Goal: Information Seeking & Learning: Find specific fact

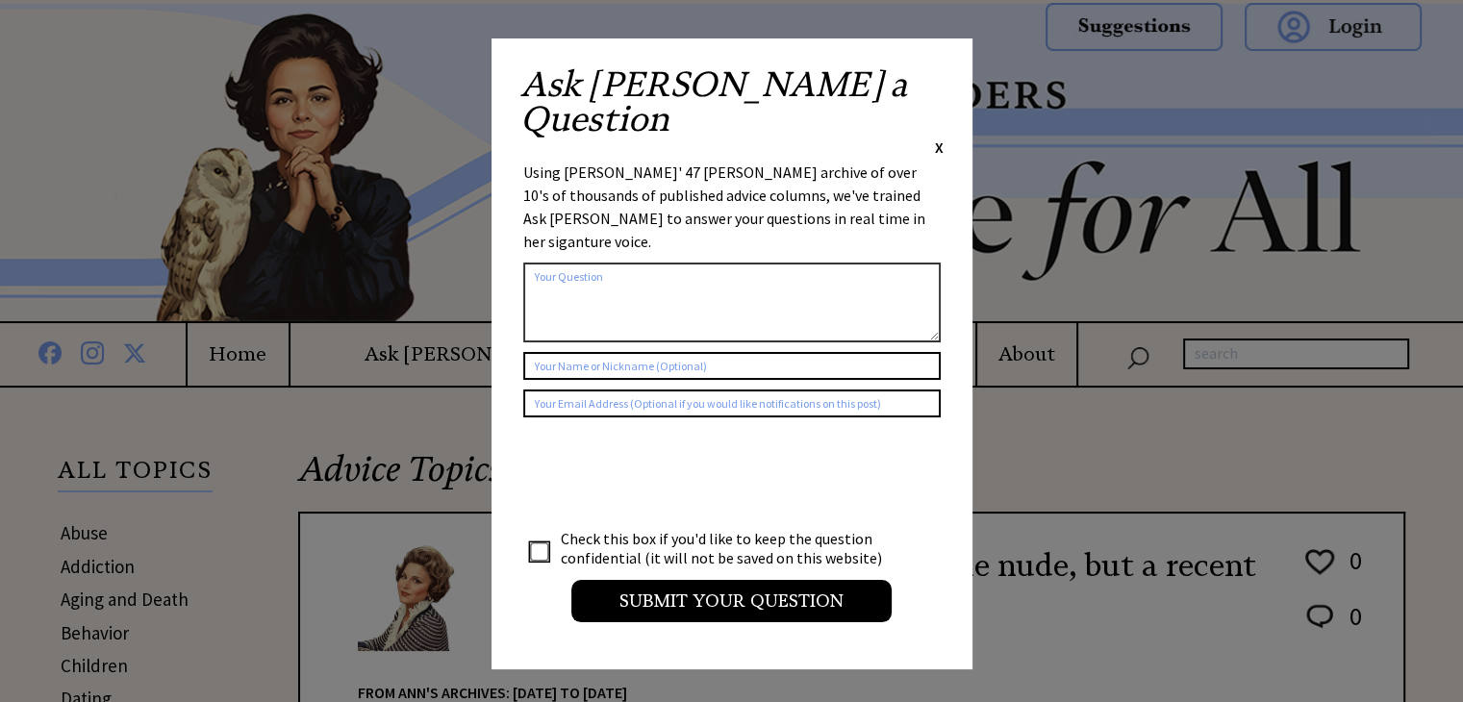
click at [939, 138] on span "X" at bounding box center [939, 147] width 9 height 19
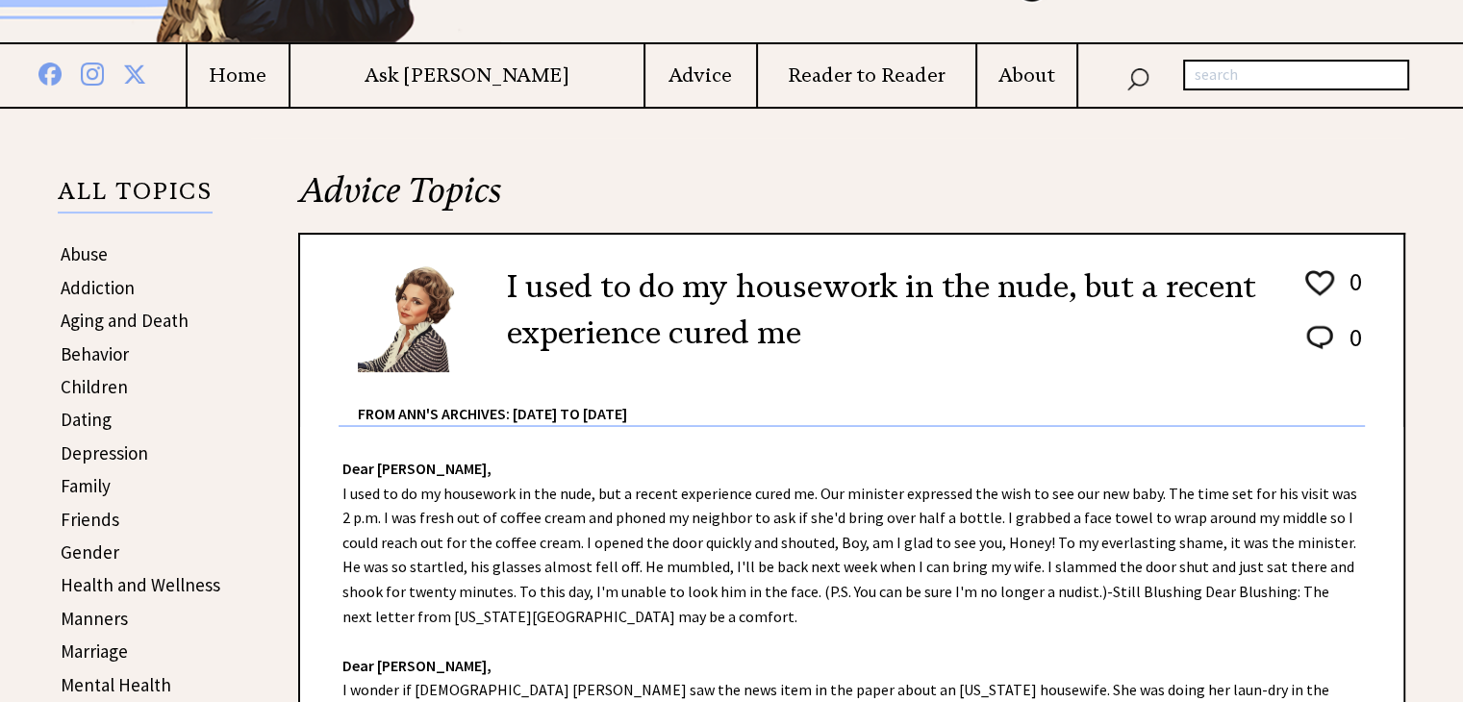
scroll to position [289, 0]
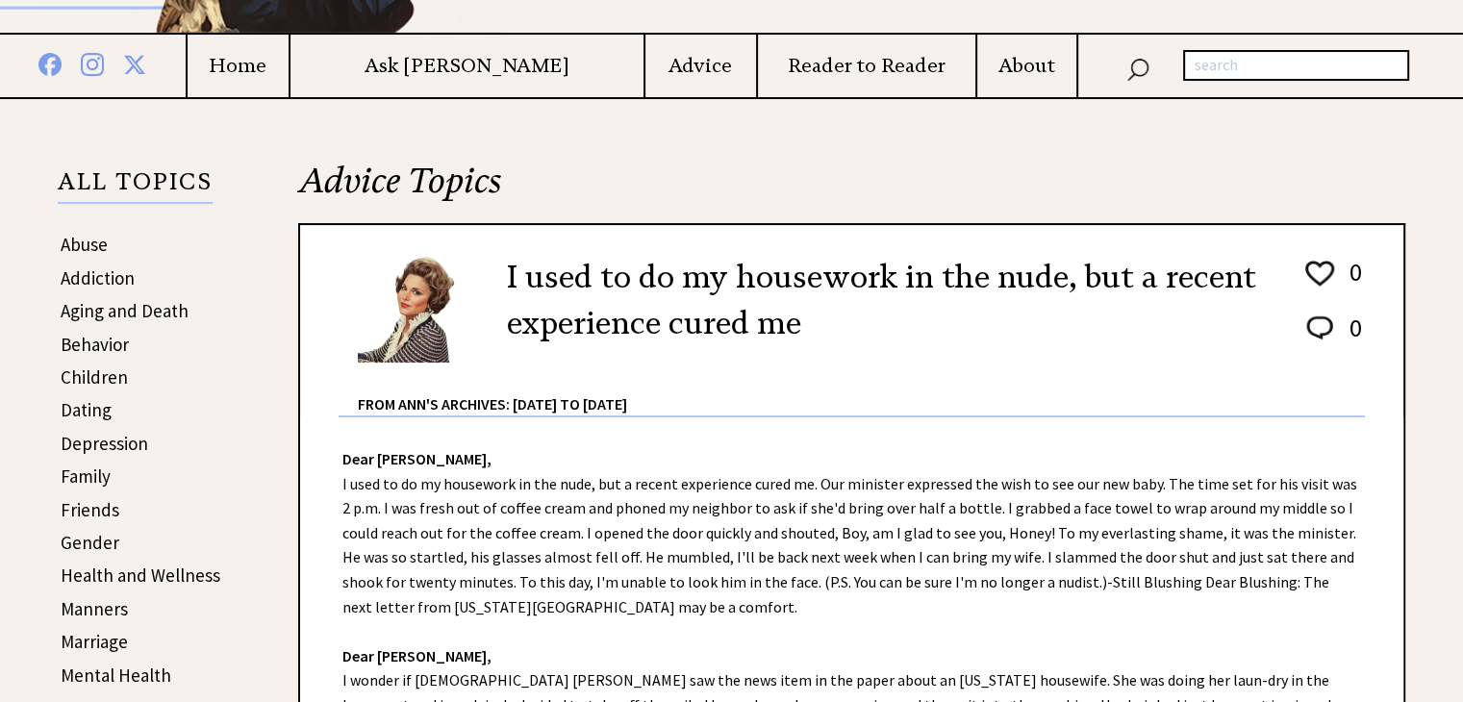
click at [106, 573] on link "Health and Wellness" at bounding box center [141, 575] width 160 height 23
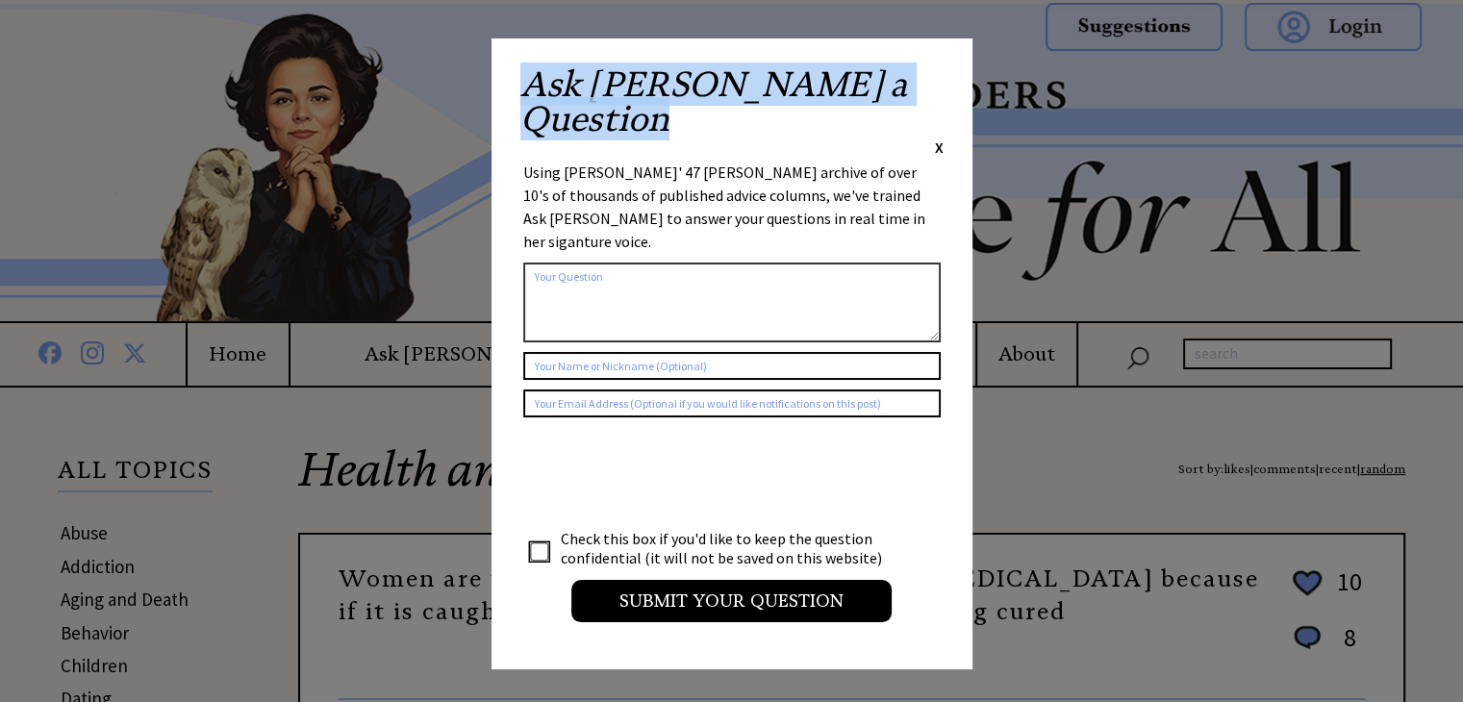
click at [934, 90] on div "Ask Ann a Question X" at bounding box center [731, 112] width 423 height 90
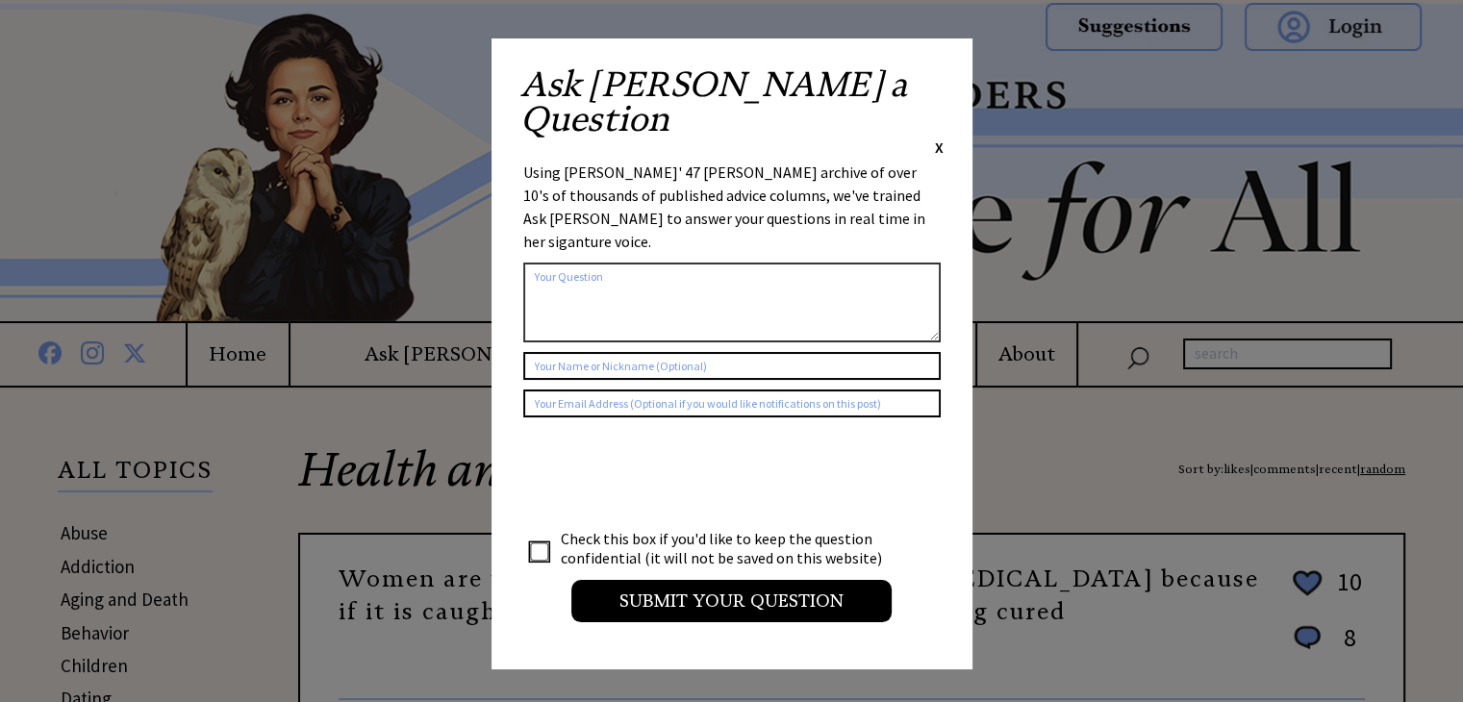
click at [930, 89] on div "Ask Ann a Question X" at bounding box center [731, 112] width 423 height 90
click at [943, 138] on span "X" at bounding box center [939, 147] width 9 height 19
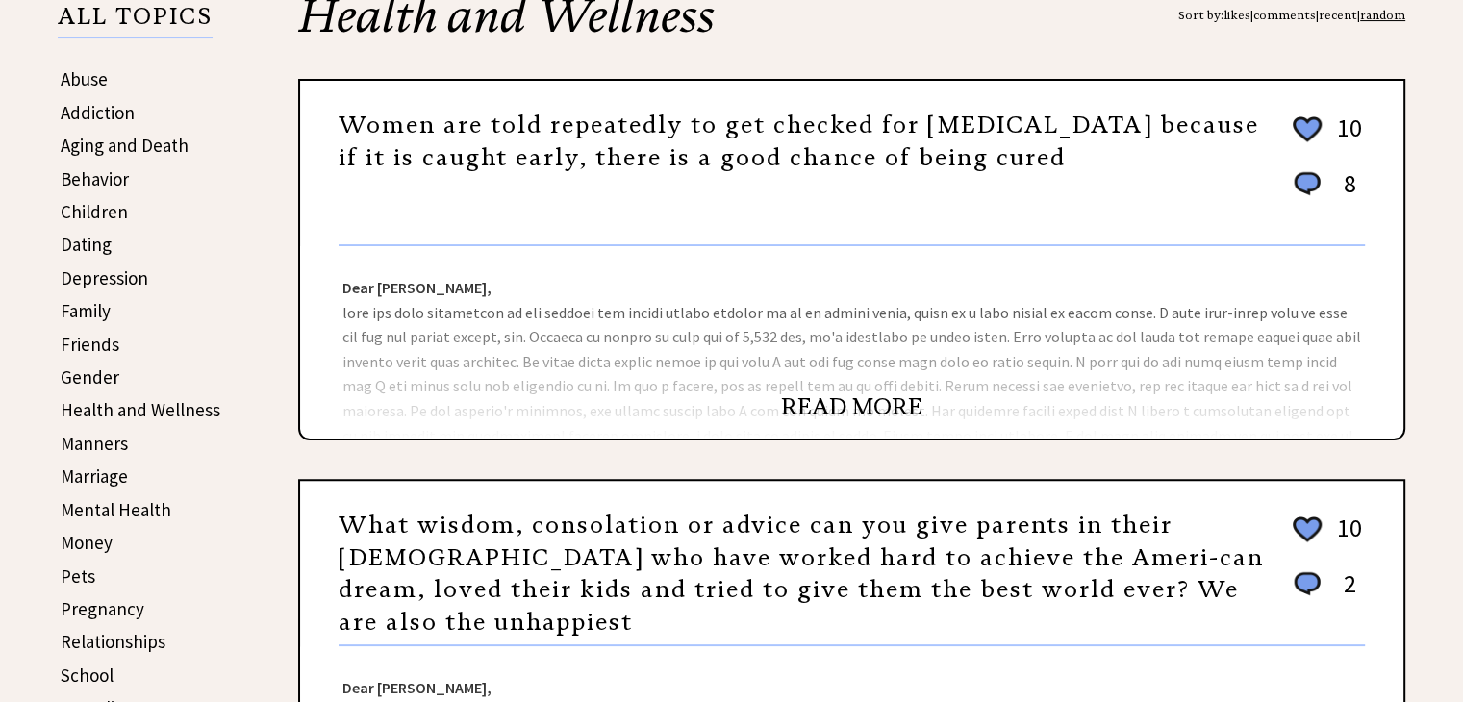
scroll to position [770, 0]
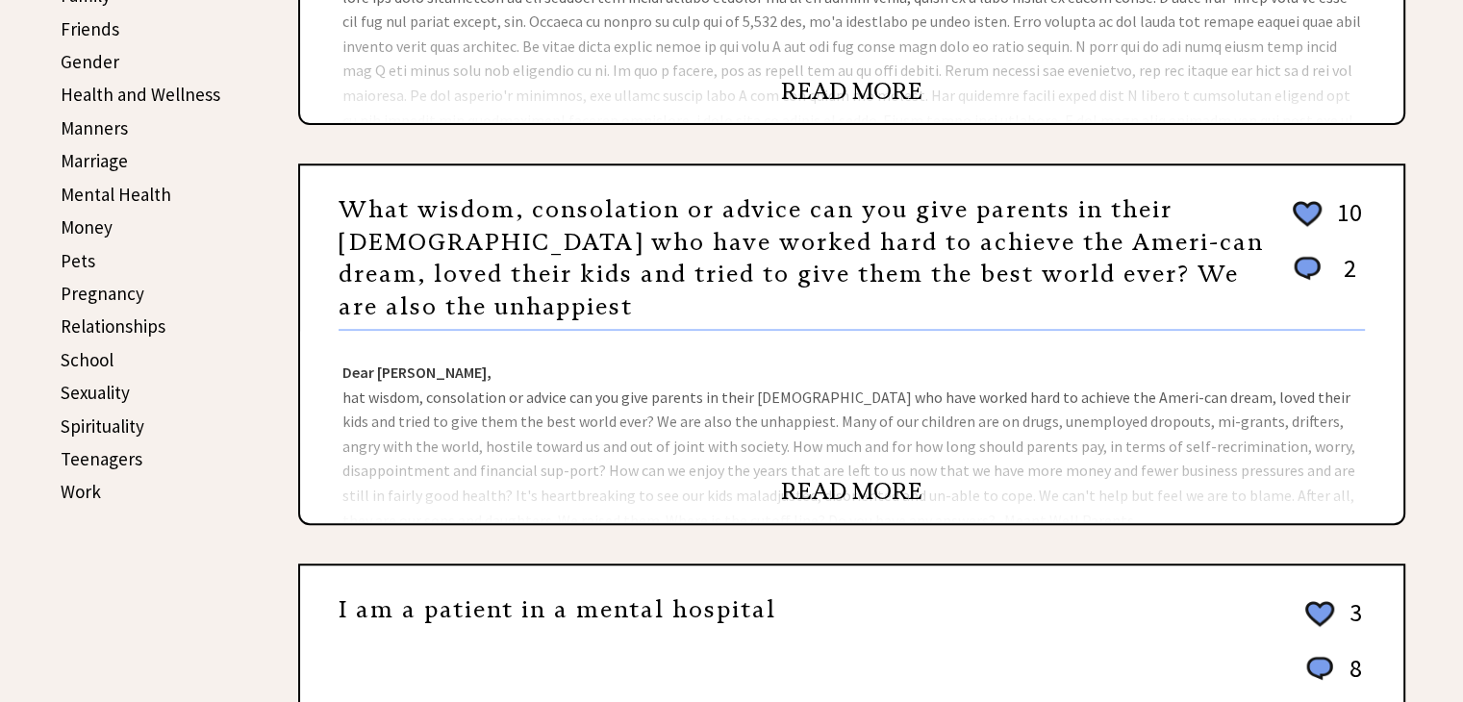
click at [96, 381] on link "Sexuality" at bounding box center [95, 392] width 69 height 23
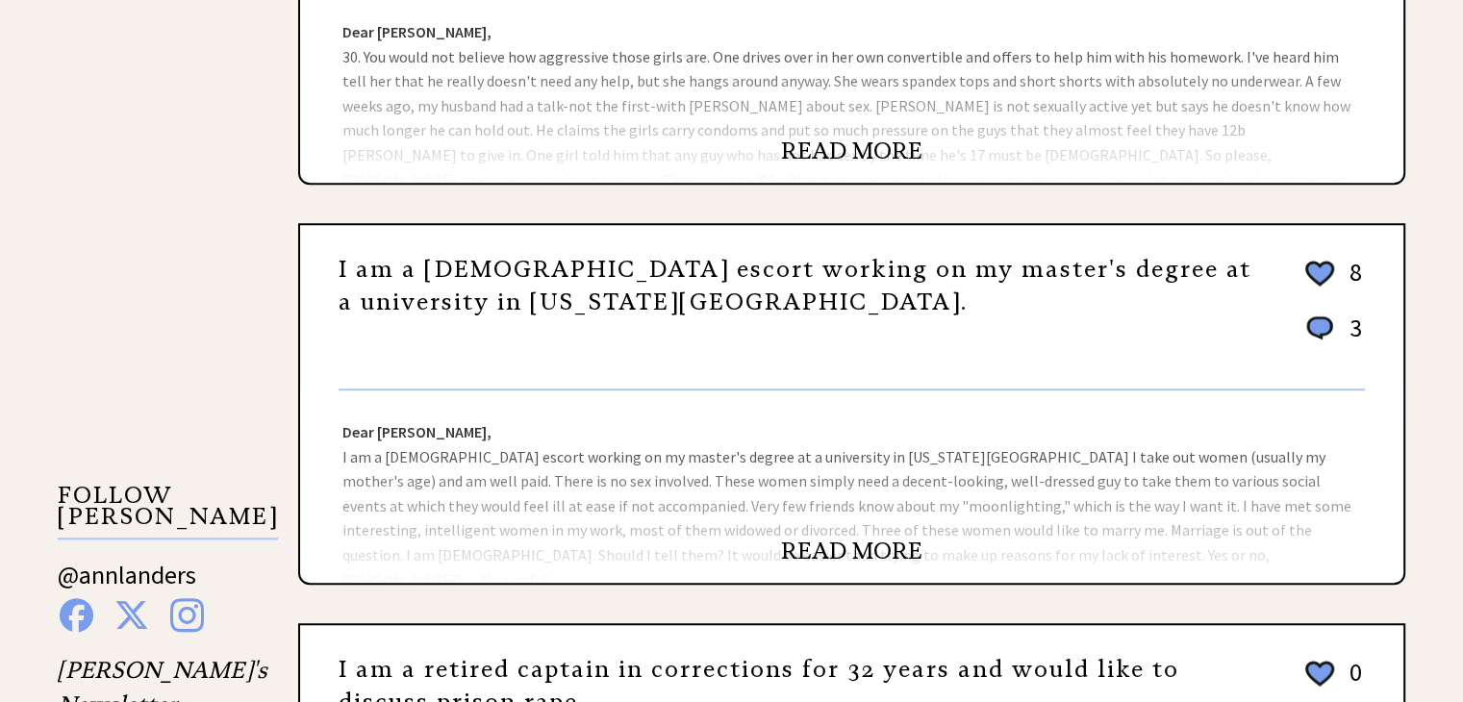
scroll to position [1731, 0]
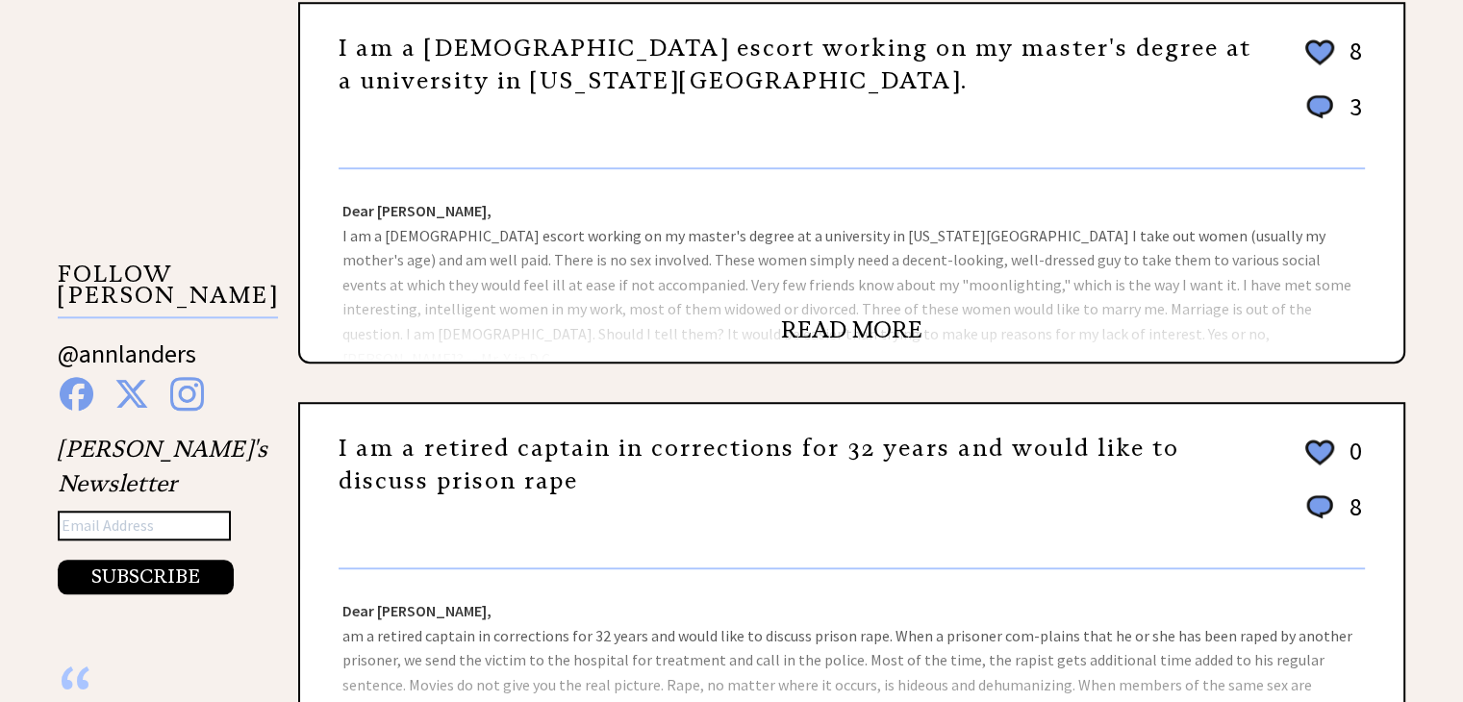
click at [824, 317] on link "READ MORE" at bounding box center [851, 330] width 141 height 29
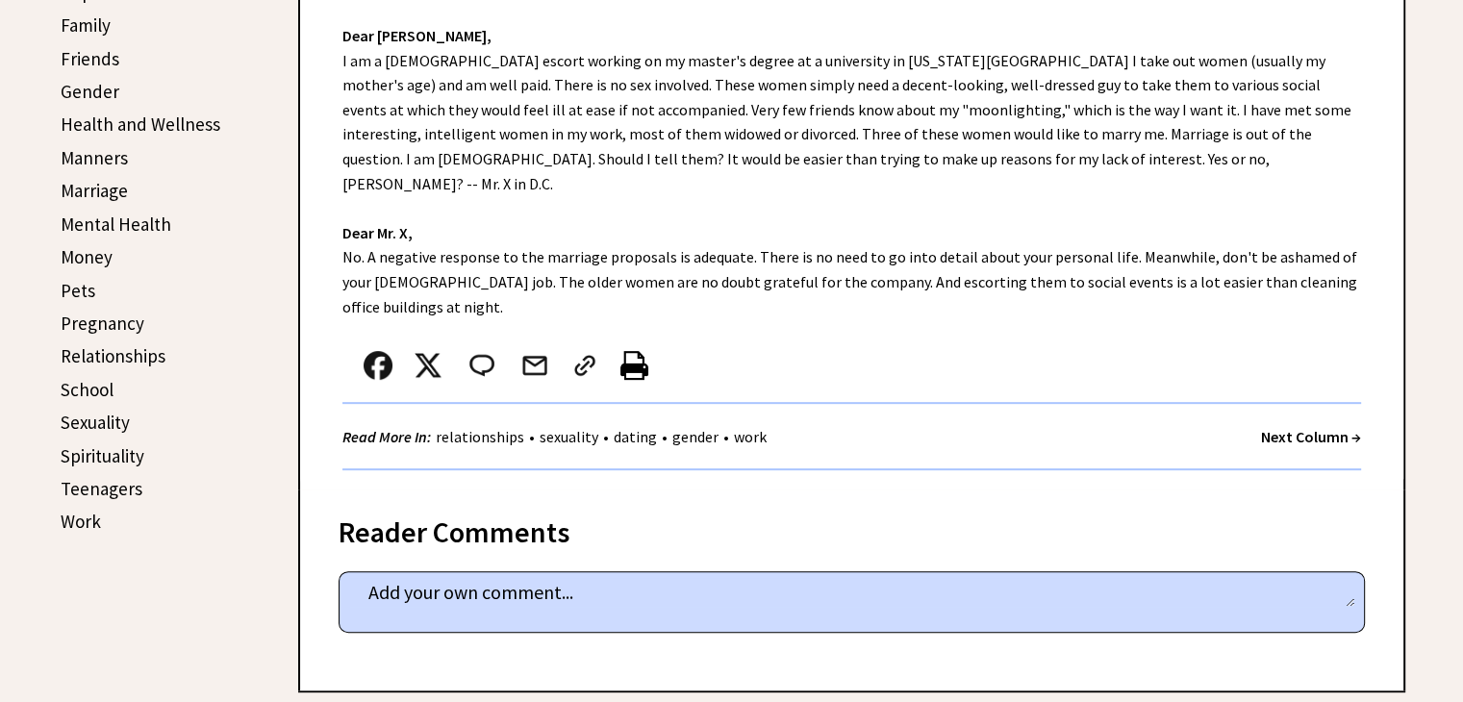
scroll to position [673, 0]
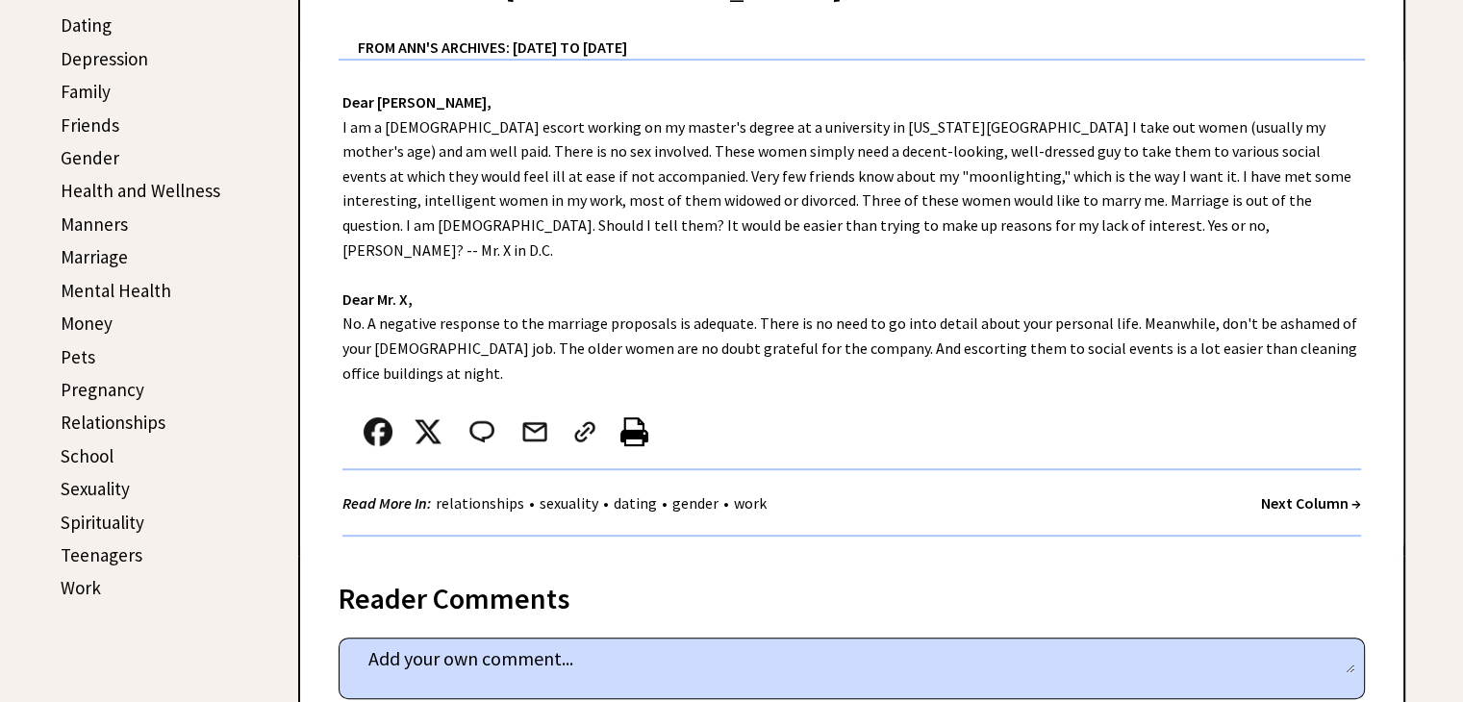
click at [171, 181] on link "Health and Wellness" at bounding box center [141, 190] width 160 height 23
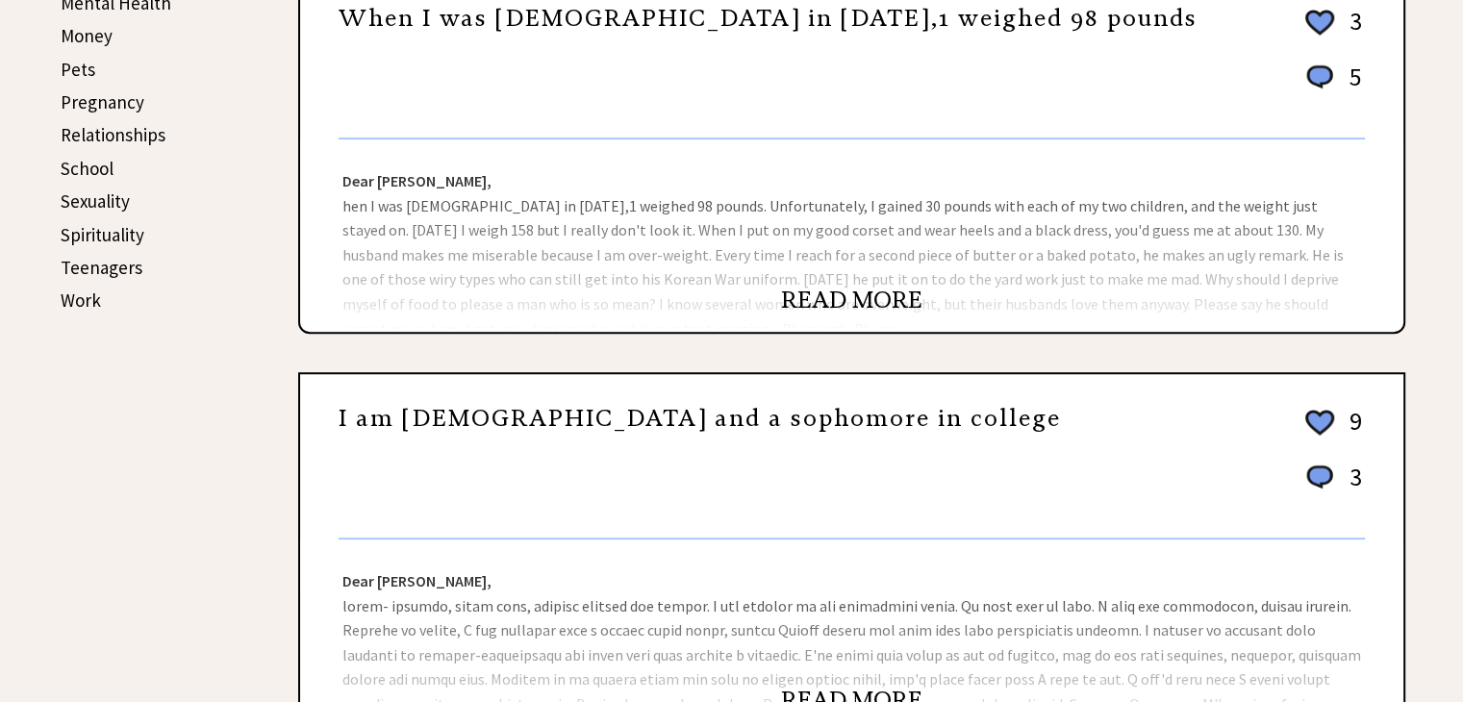
scroll to position [1058, 0]
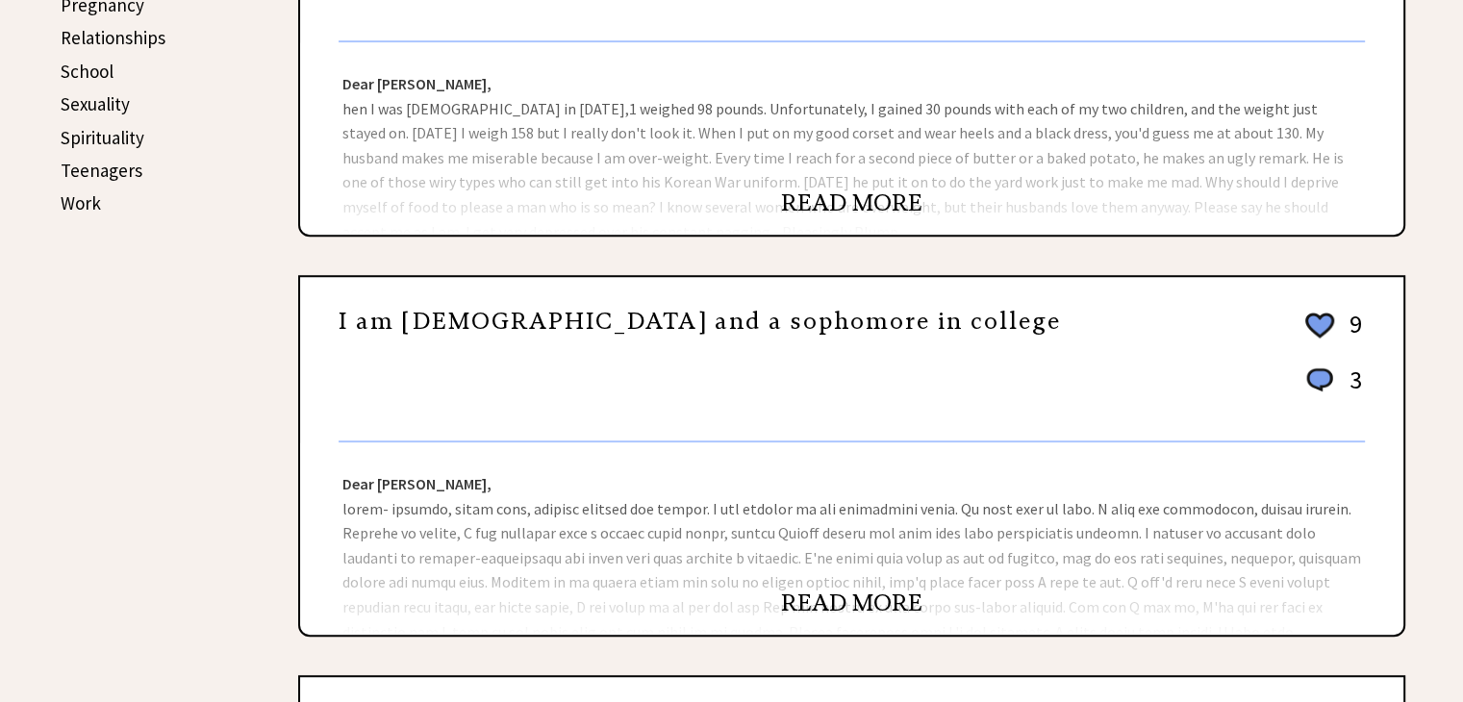
click at [852, 601] on link "READ MORE" at bounding box center [851, 603] width 141 height 29
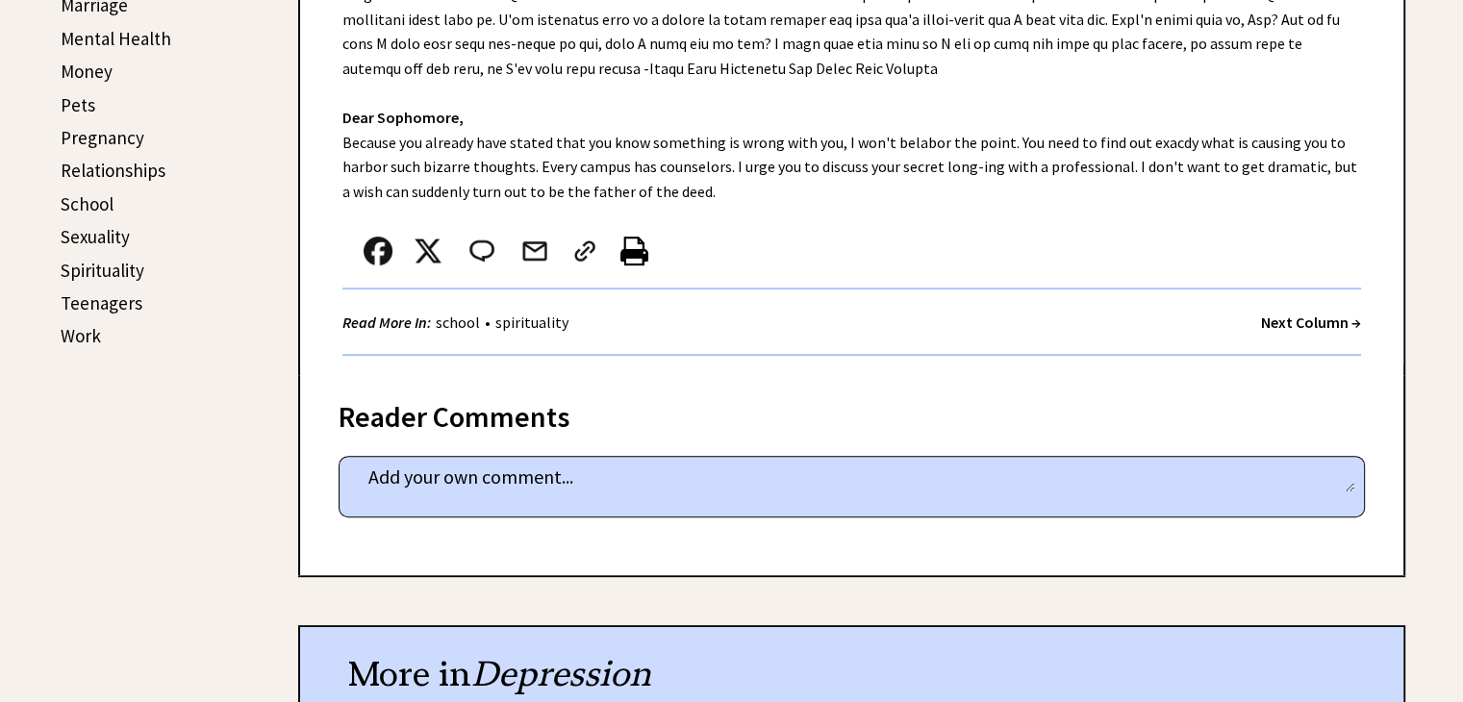
scroll to position [673, 0]
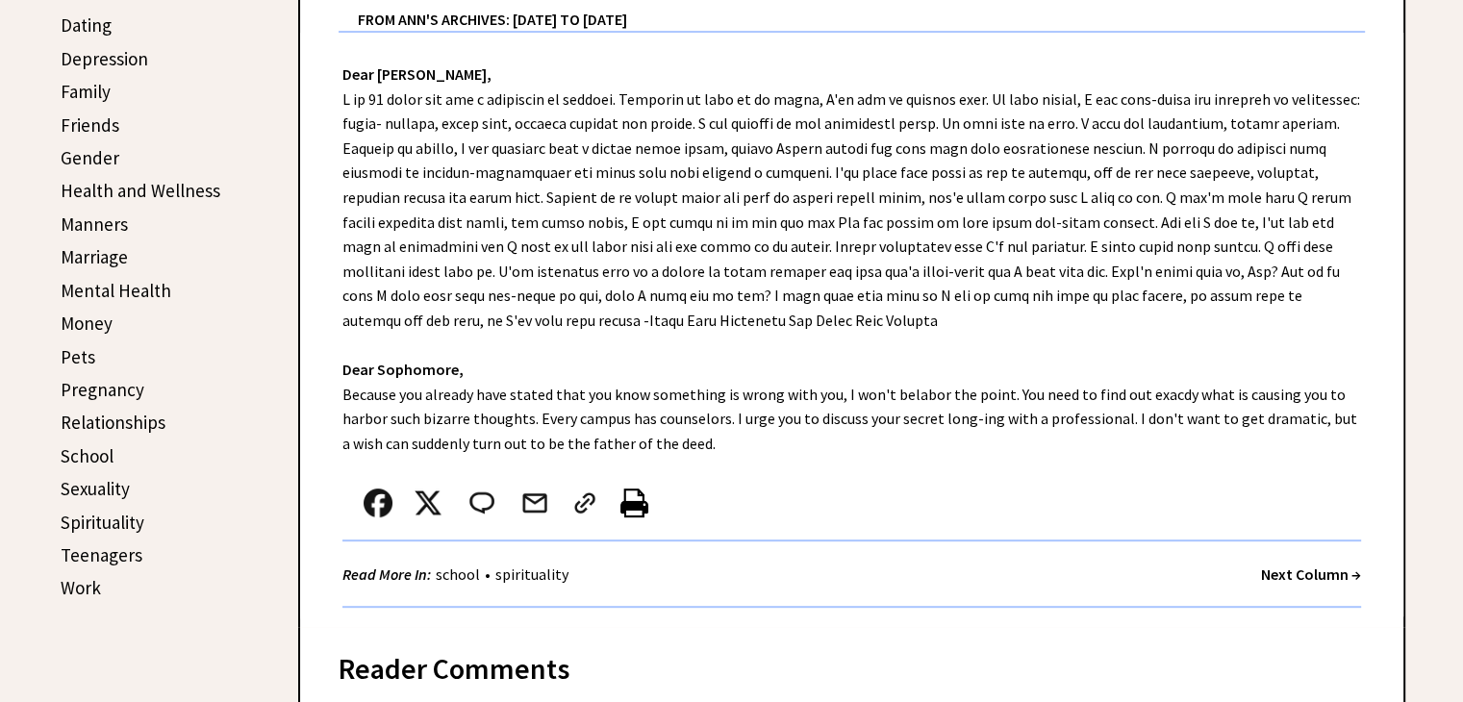
click at [125, 480] on link "Sexuality" at bounding box center [95, 488] width 69 height 23
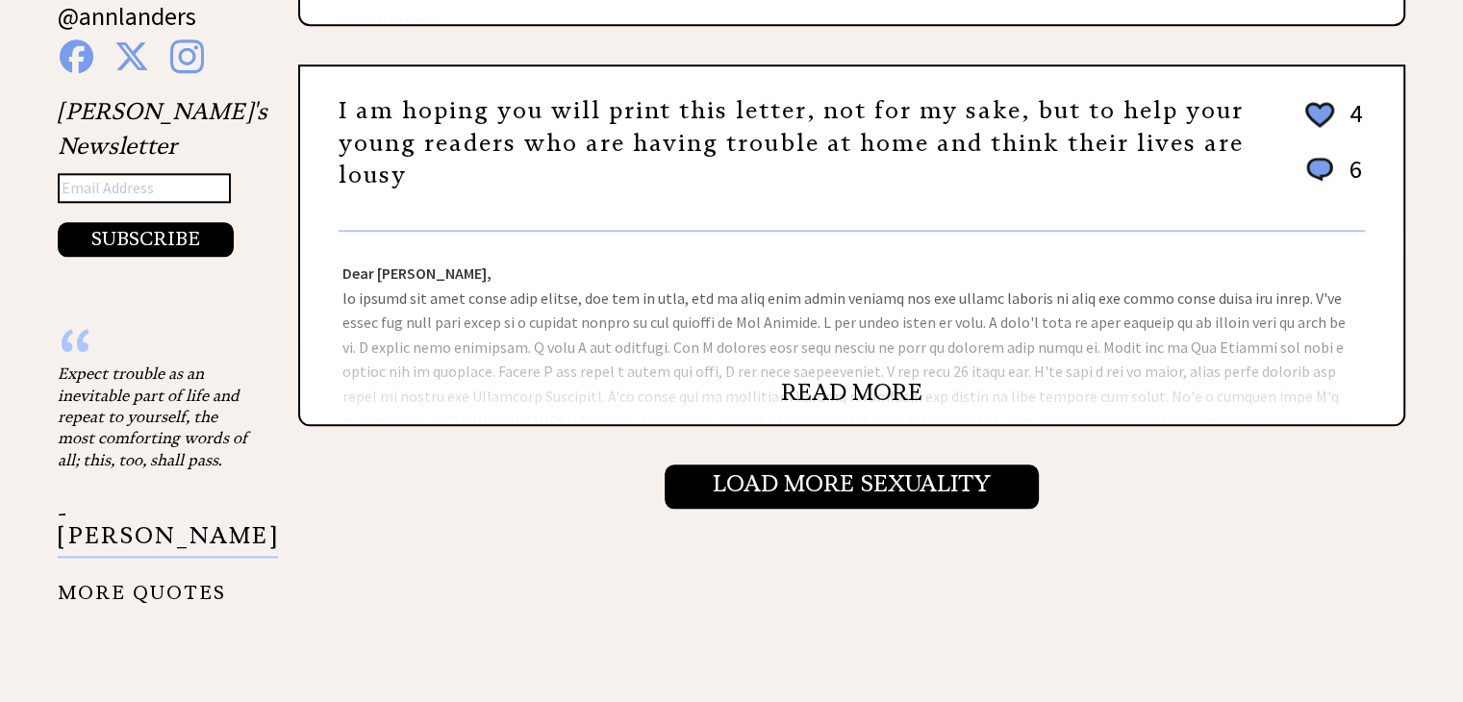
scroll to position [2212, 0]
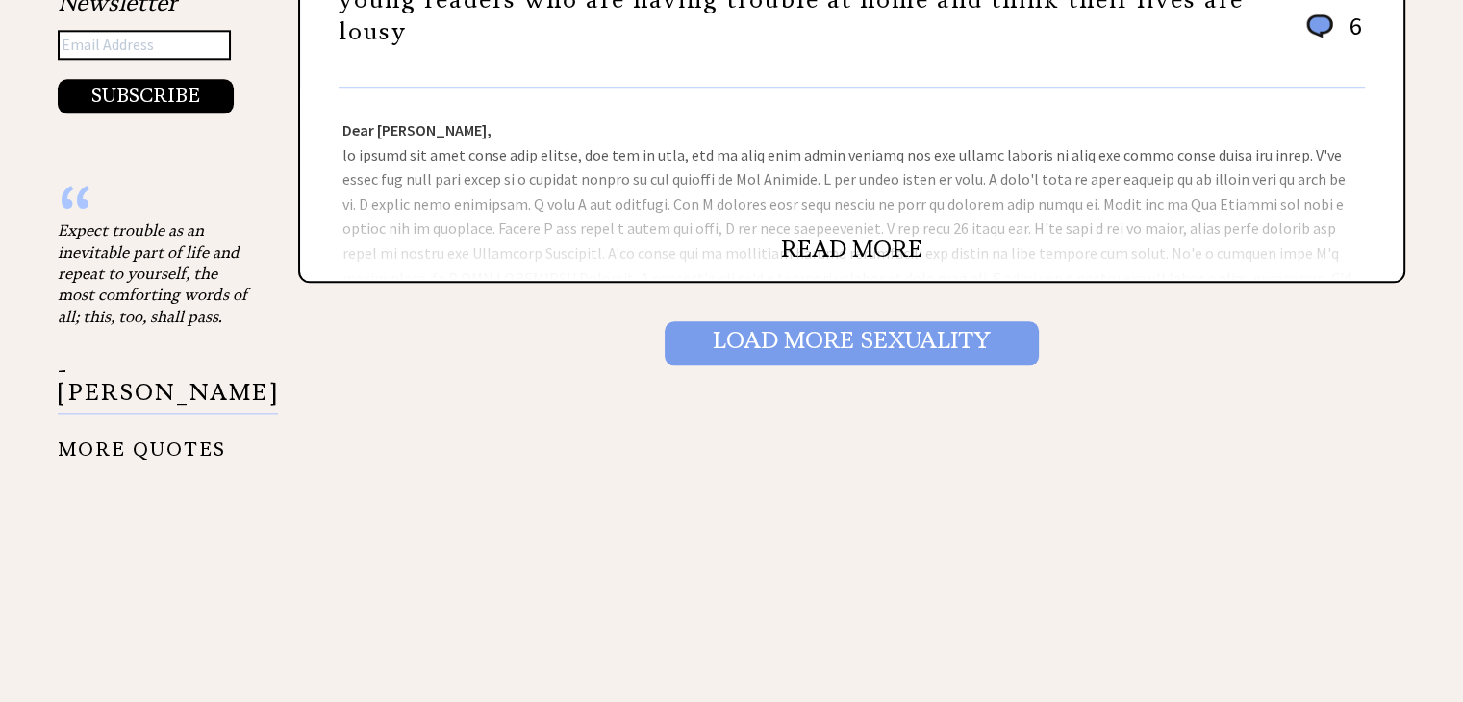
click at [760, 343] on input "Load More Sexuality" at bounding box center [852, 343] width 374 height 44
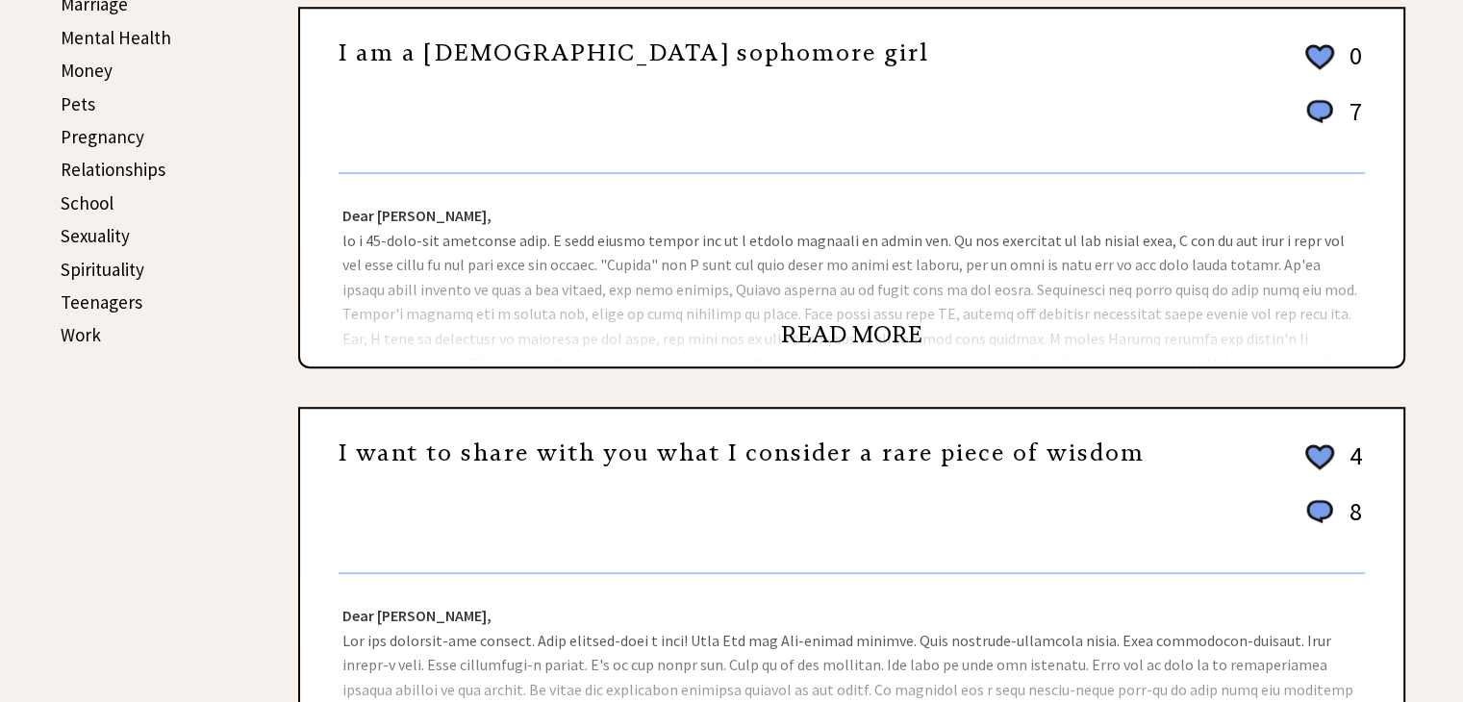
scroll to position [866, 0]
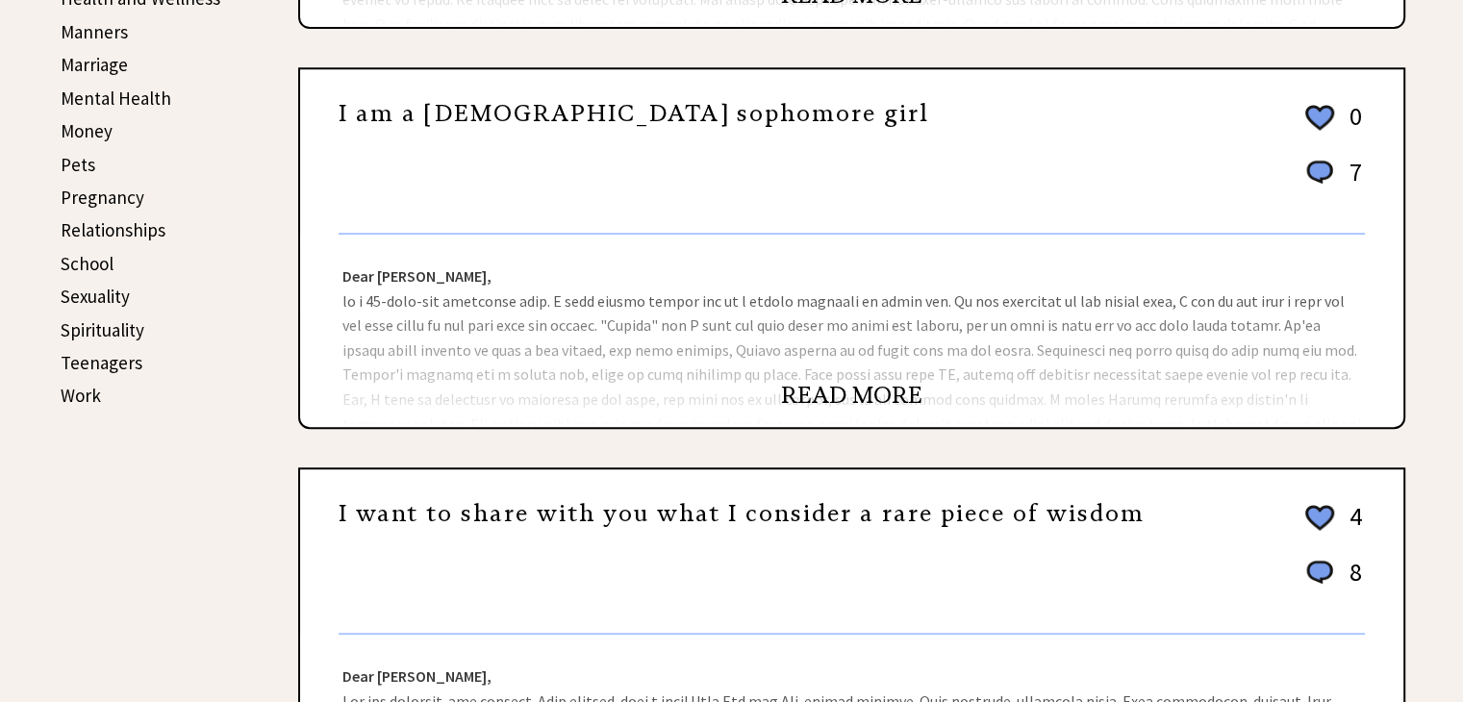
click at [822, 385] on link "READ MORE" at bounding box center [851, 395] width 141 height 29
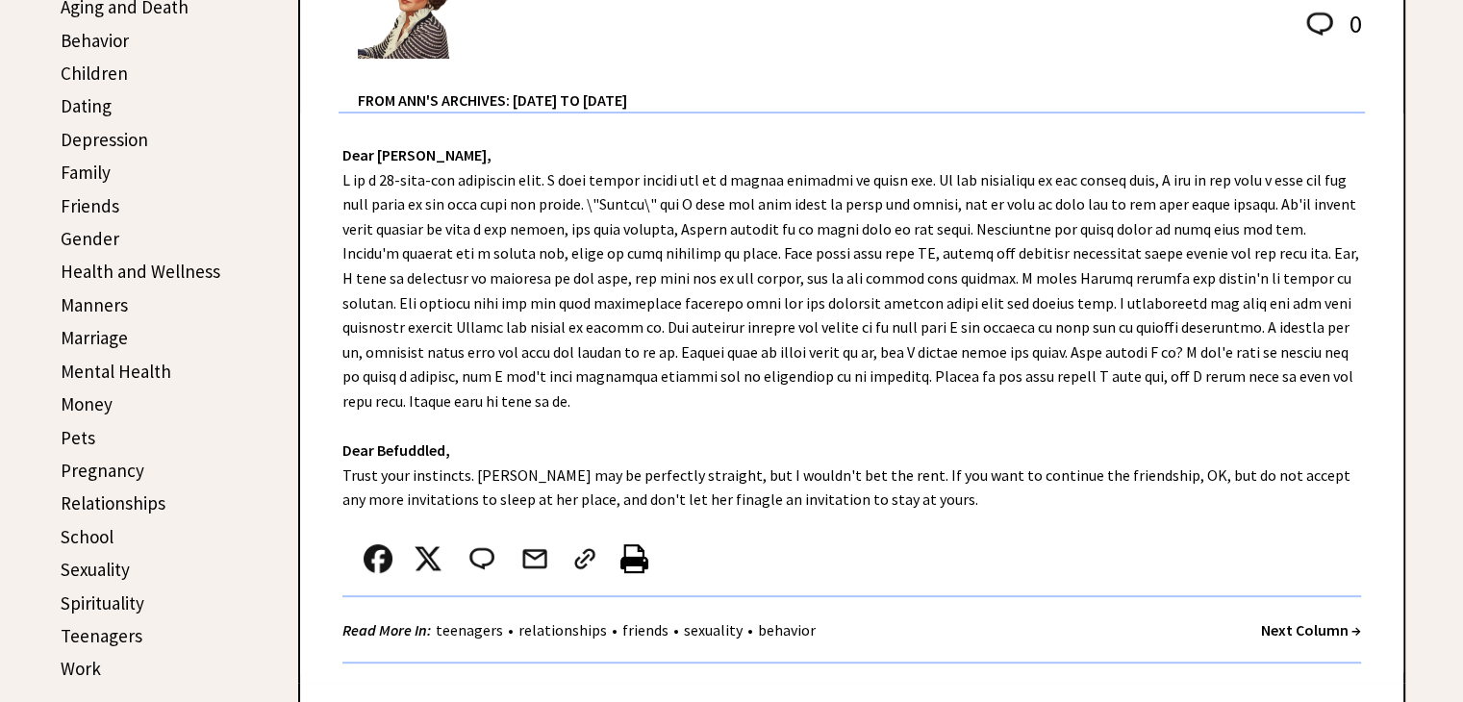
scroll to position [481, 0]
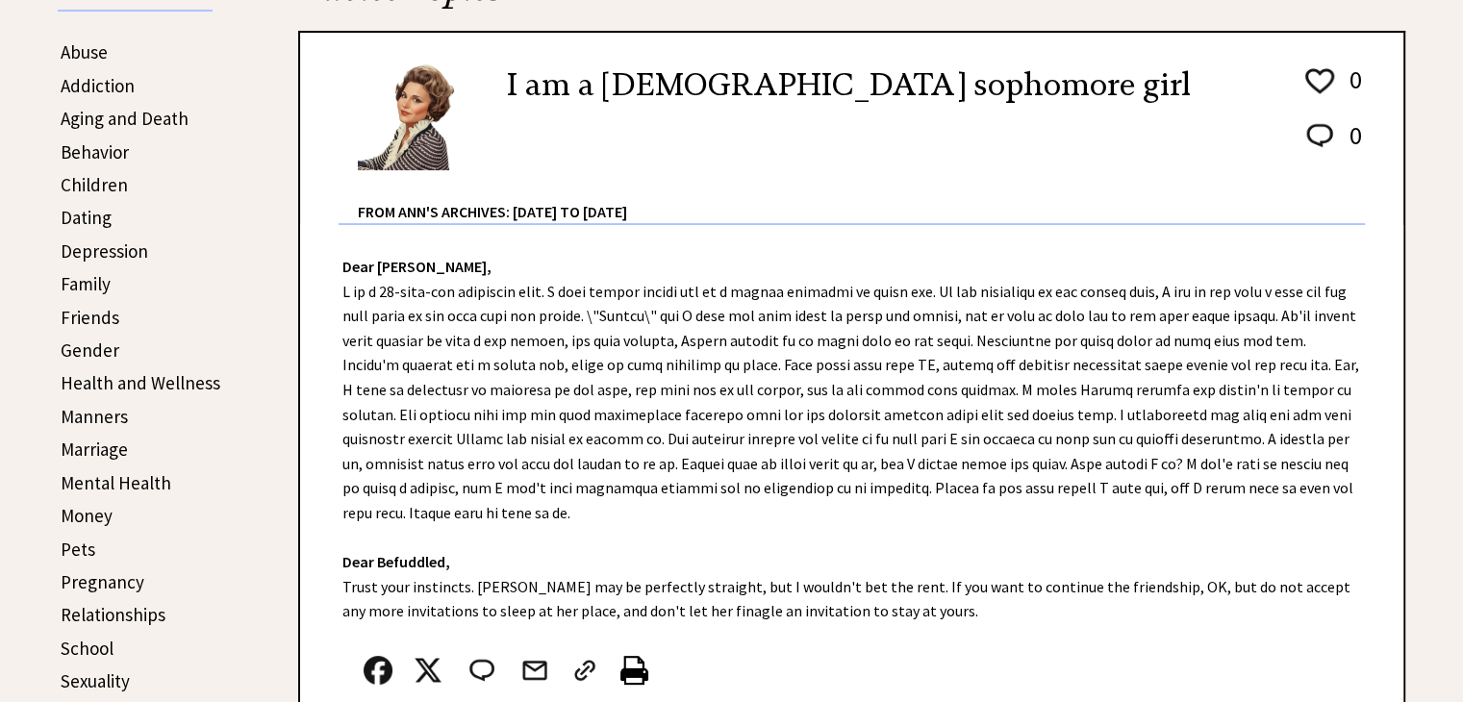
click at [134, 373] on link "Health and Wellness" at bounding box center [141, 382] width 160 height 23
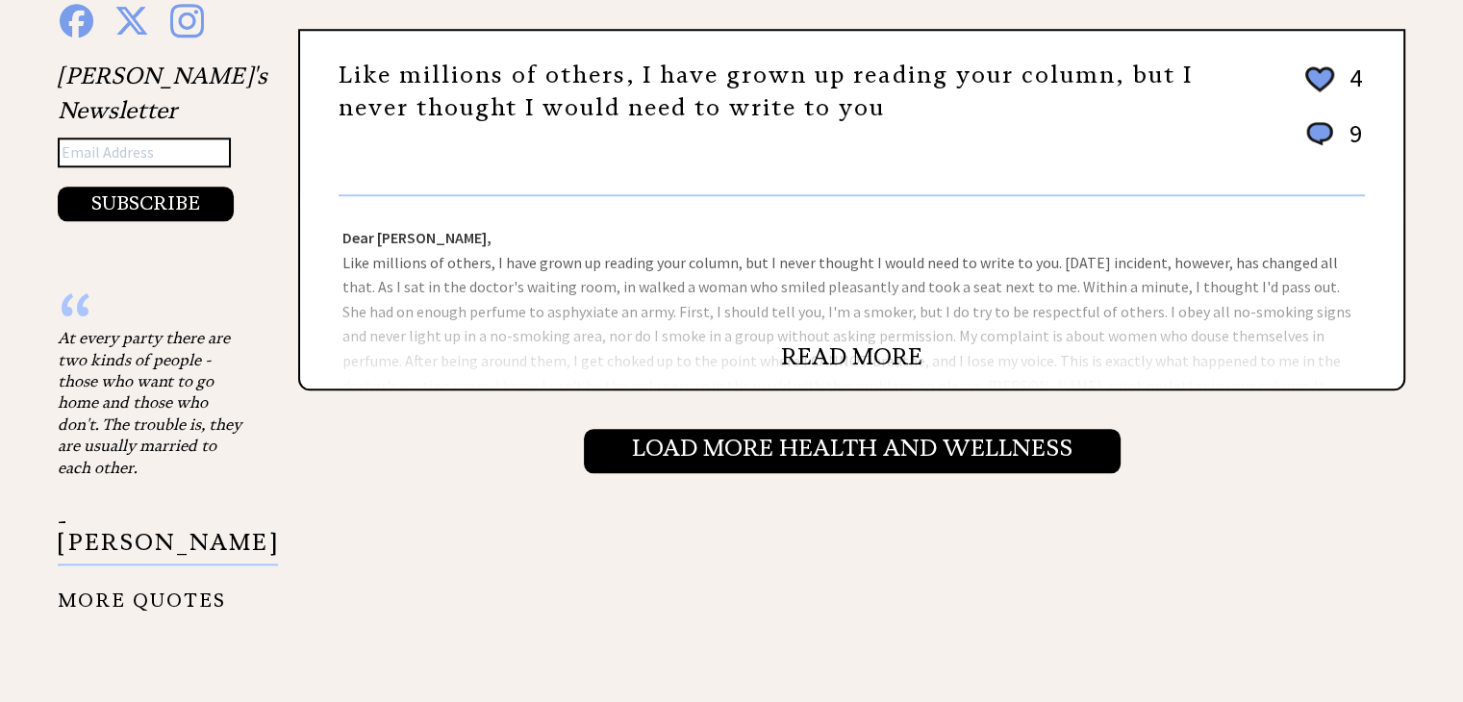
scroll to position [2116, 0]
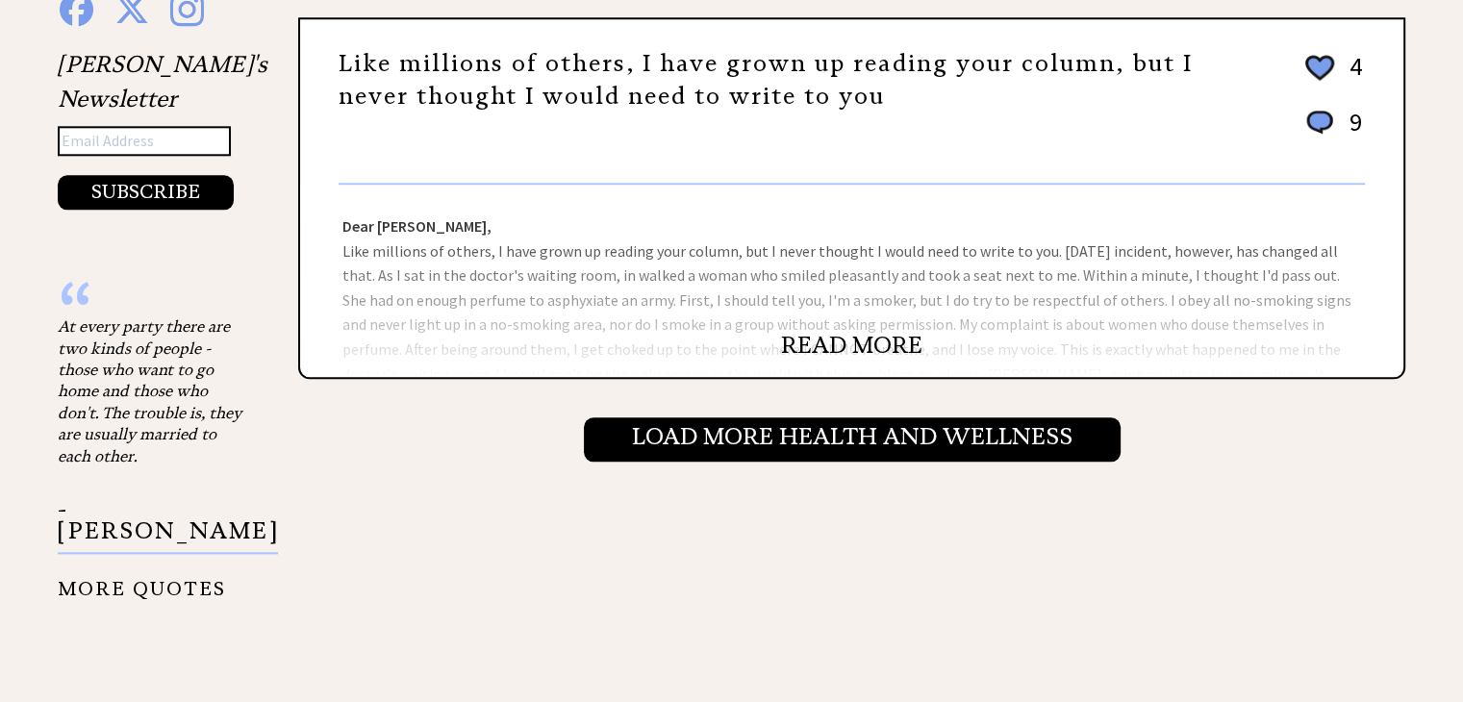
click at [698, 431] on input "Load More Health and wellness" at bounding box center [852, 439] width 537 height 44
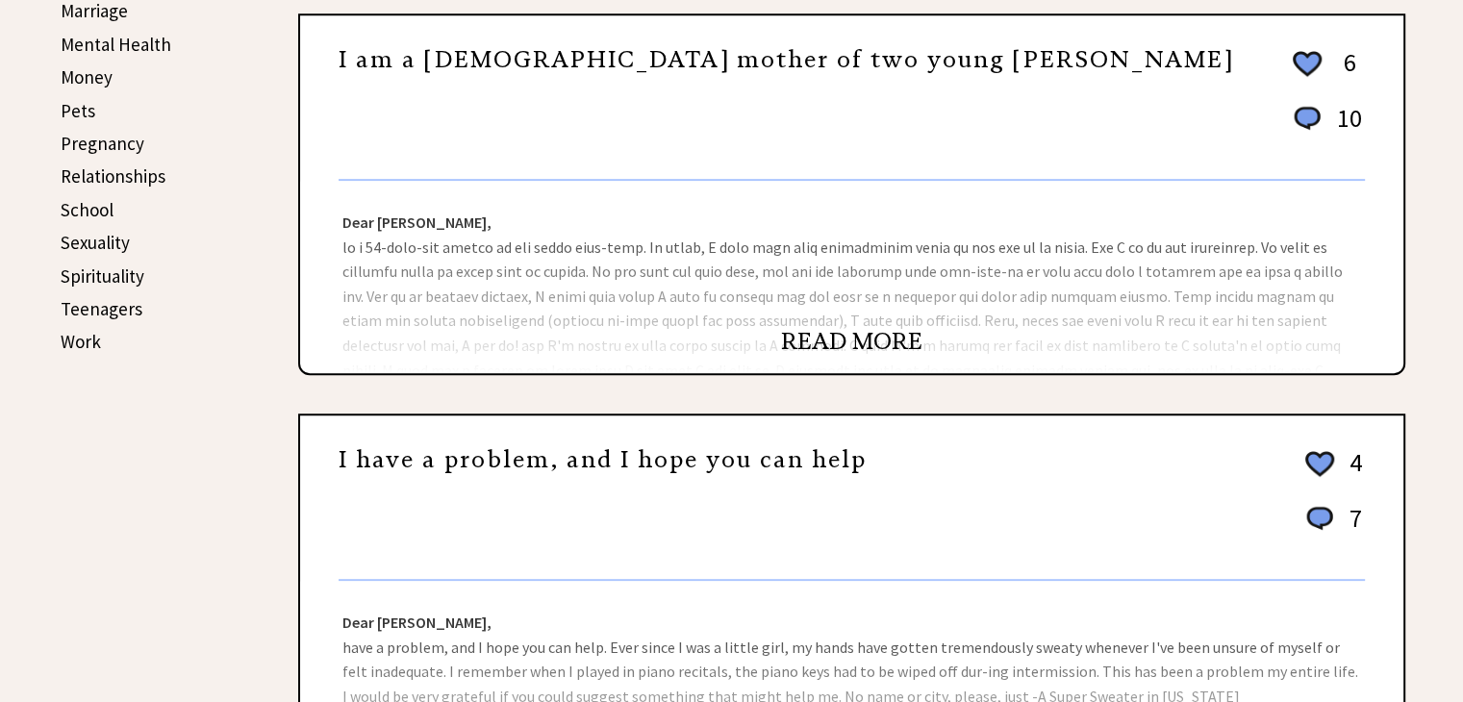
scroll to position [673, 0]
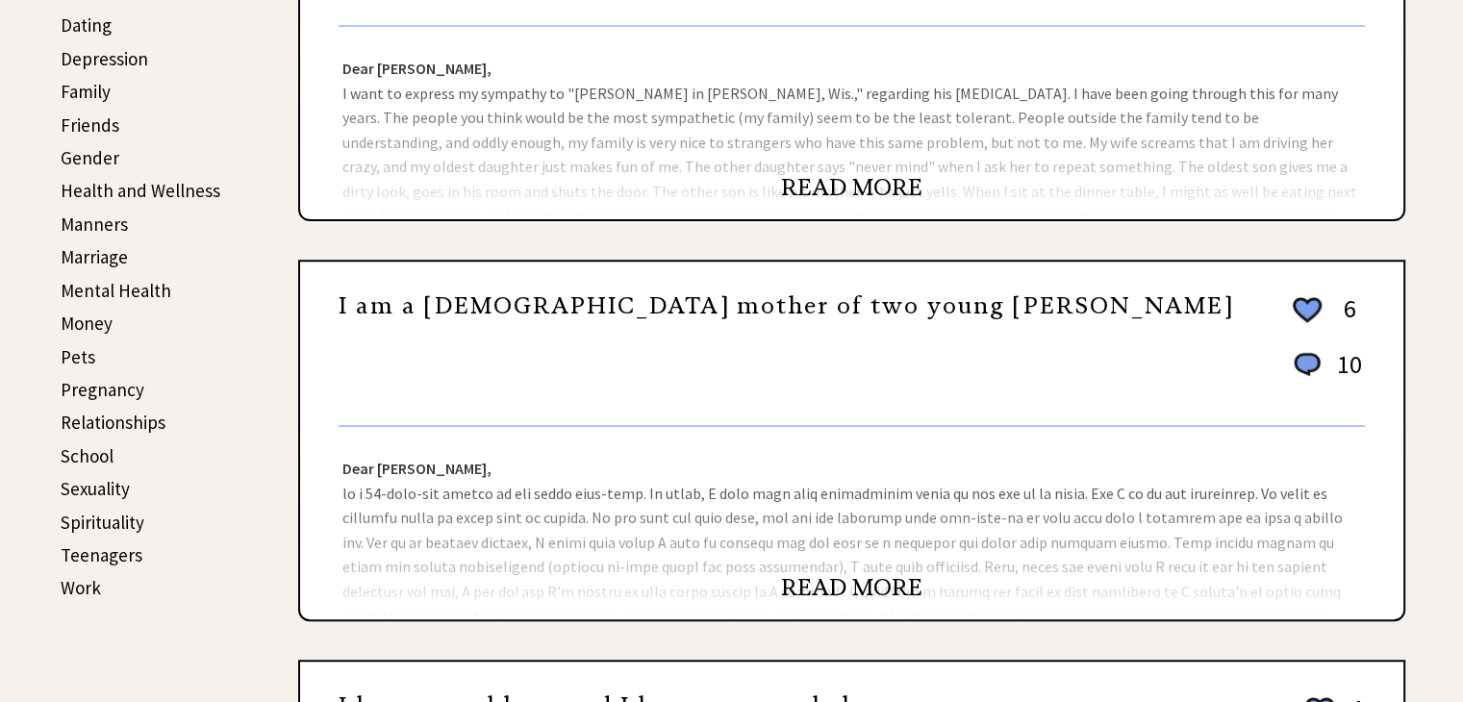
click at [846, 588] on link "READ MORE" at bounding box center [851, 587] width 141 height 29
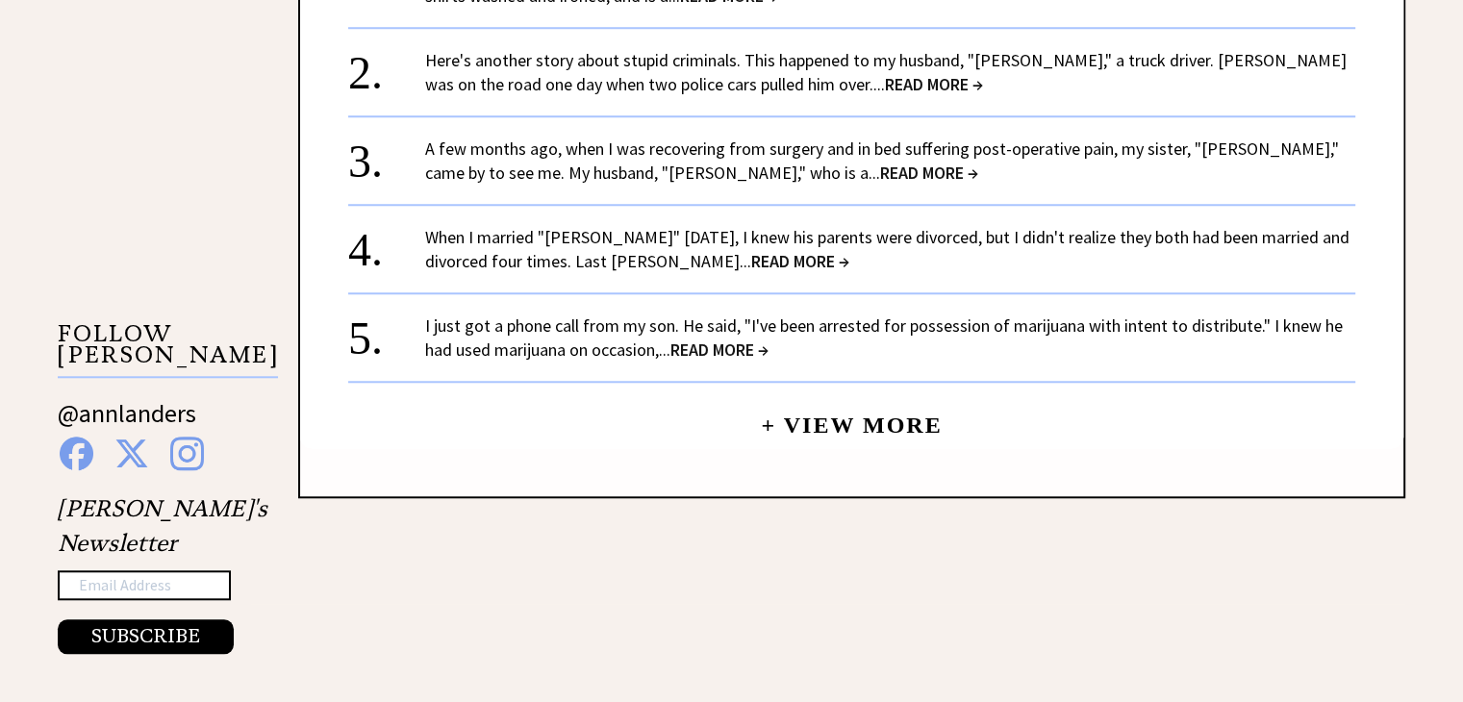
scroll to position [1731, 0]
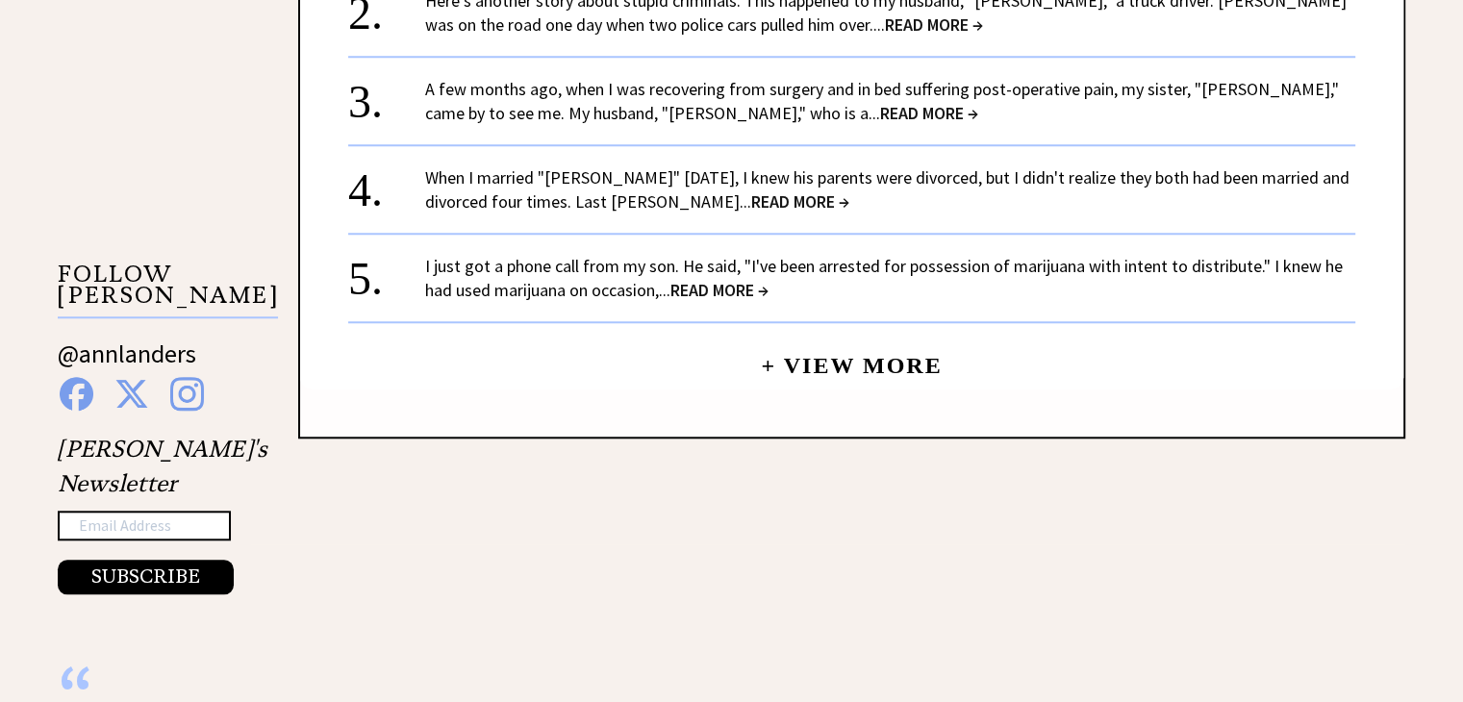
click at [812, 354] on link "+ View More" at bounding box center [851, 357] width 181 height 41
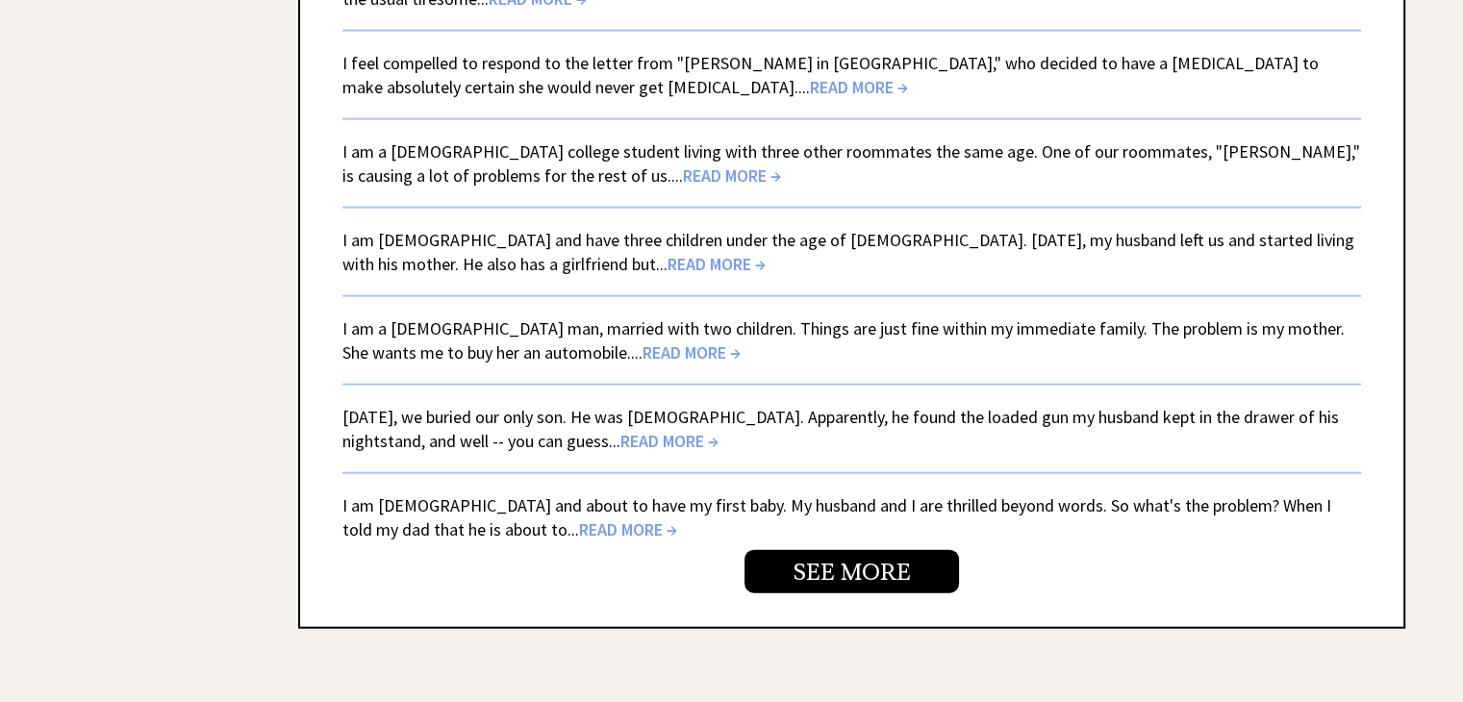
scroll to position [4425, 0]
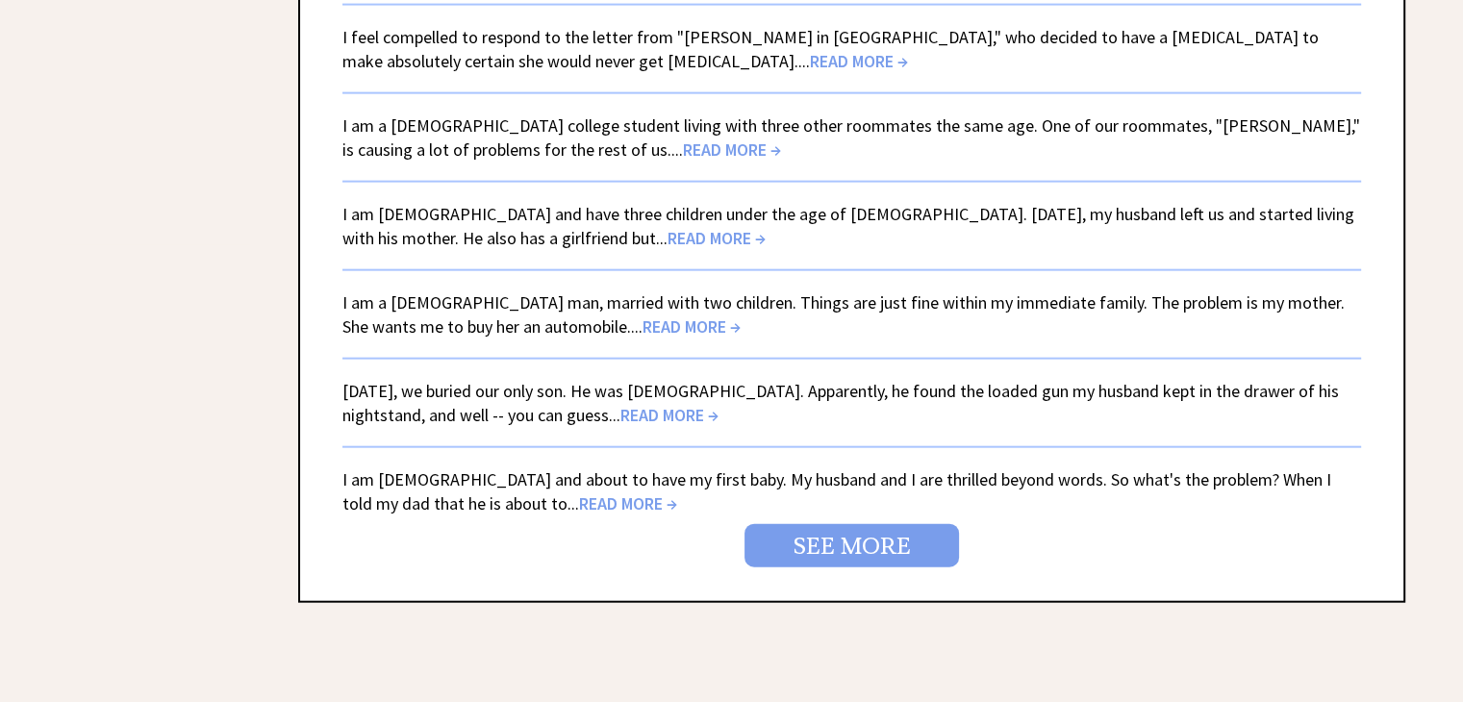
click at [883, 535] on link "SEE MORE" at bounding box center [852, 545] width 215 height 43
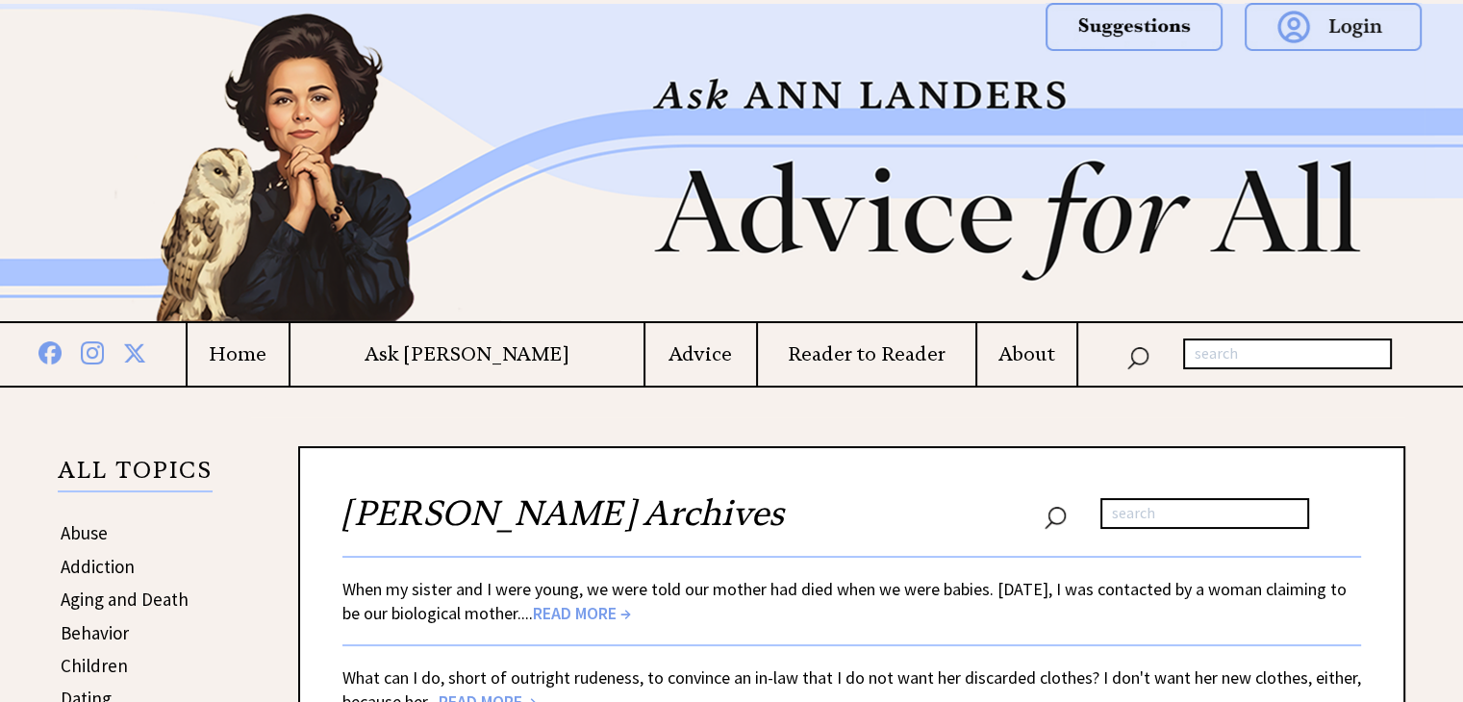
click at [1239, 355] on input "text" at bounding box center [1287, 354] width 209 height 31
click at [1151, 518] on input "text" at bounding box center [1204, 513] width 209 height 31
click at [1275, 358] on input "text" at bounding box center [1287, 354] width 209 height 31
type input "nude"
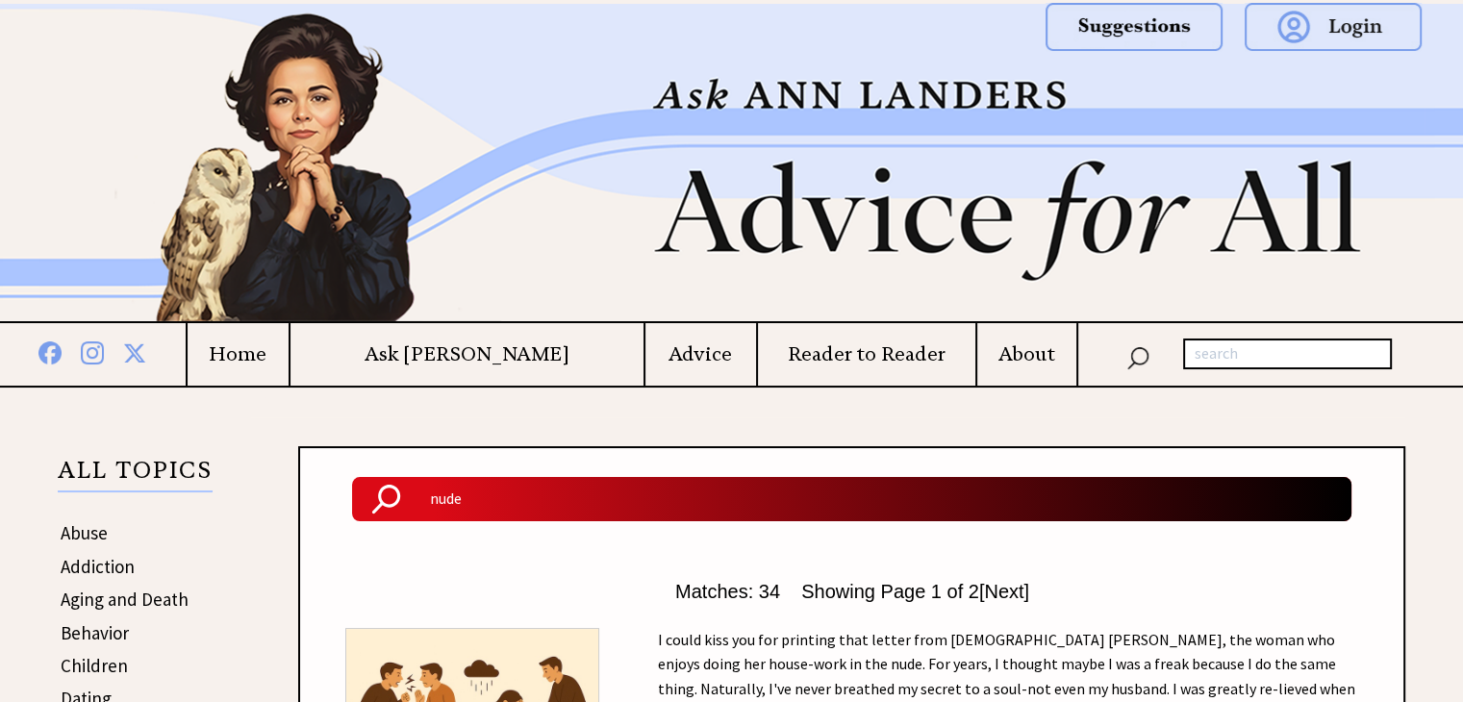
click at [1244, 359] on input "text" at bounding box center [1287, 354] width 209 height 31
drag, startPoint x: 1247, startPoint y: 351, endPoint x: 1077, endPoint y: 341, distance: 169.6
click at [1077, 341] on td "nude" at bounding box center [1269, 354] width 387 height 63
type input "exam"
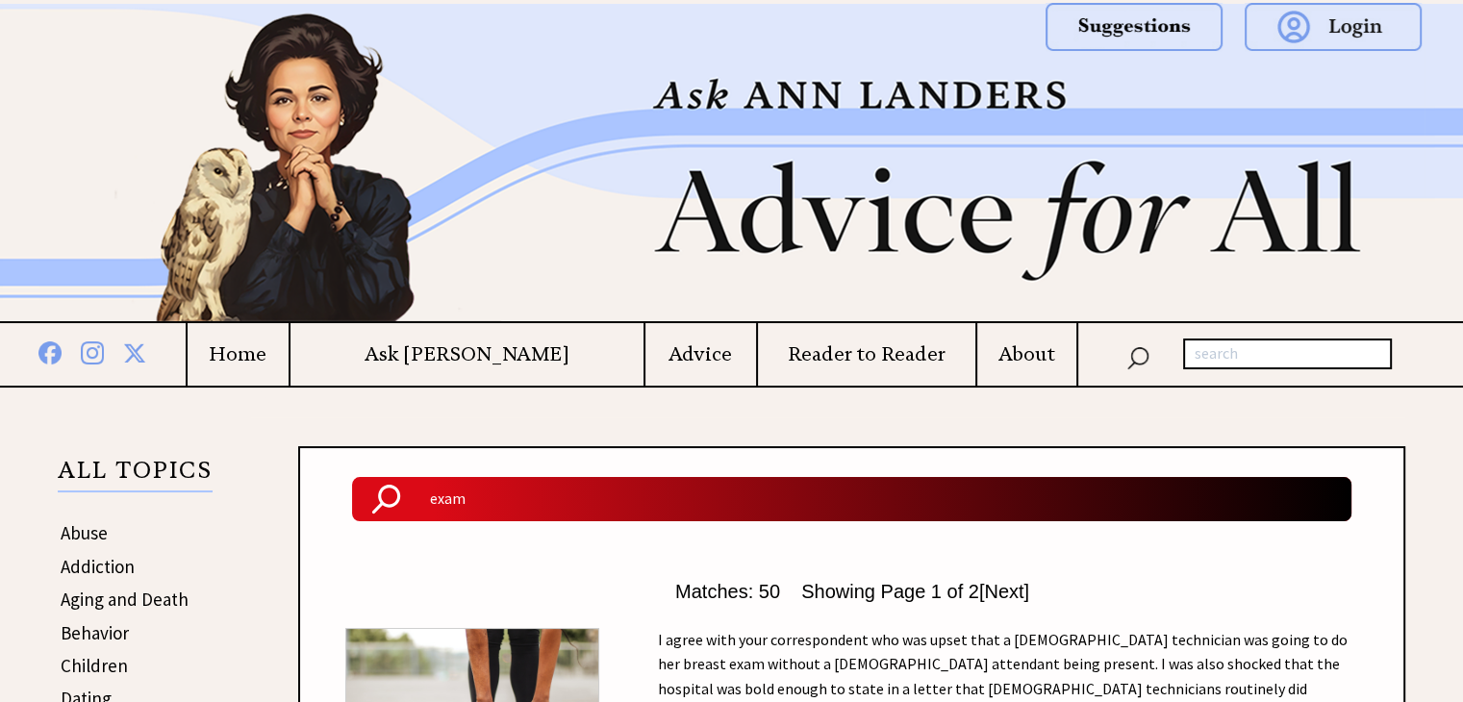
click at [1257, 359] on input "text" at bounding box center [1287, 354] width 209 height 31
type input "penis"
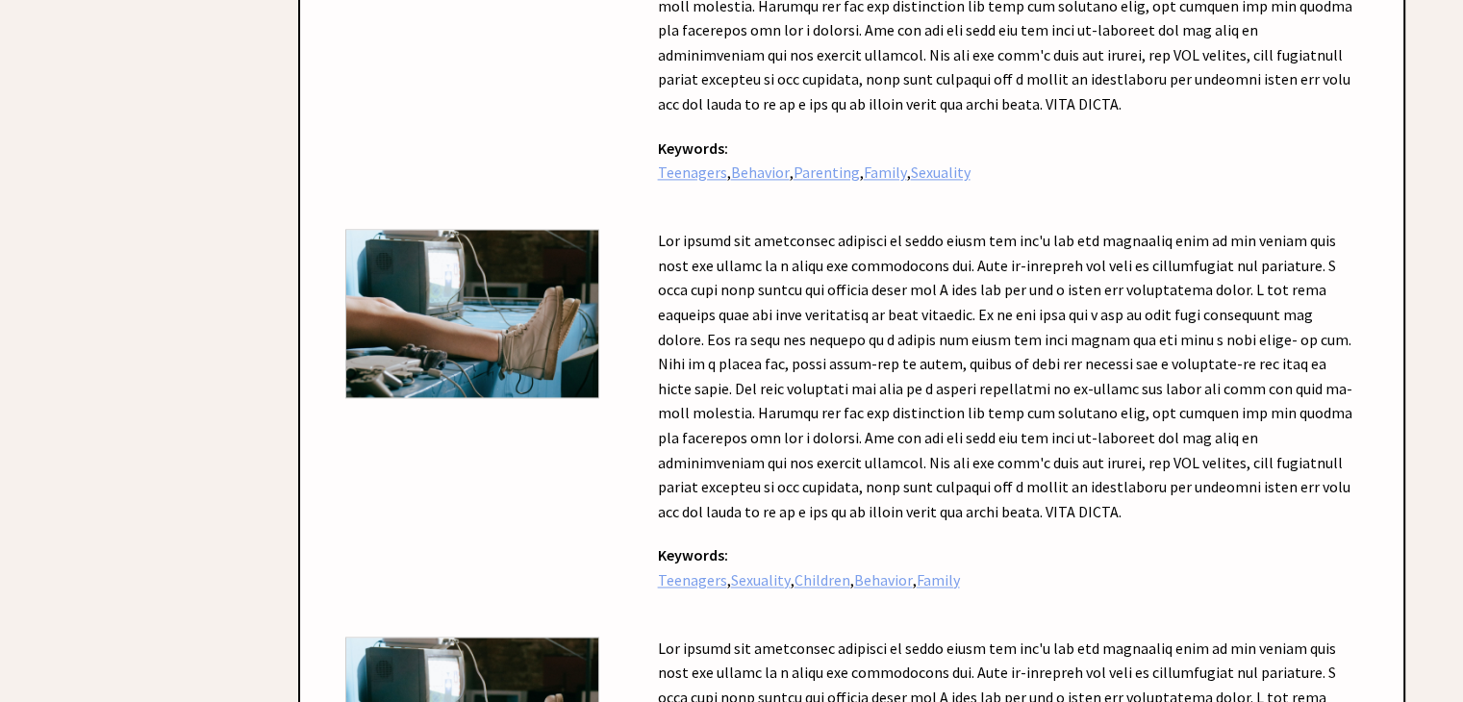
scroll to position [17891, 0]
